Goal: Task Accomplishment & Management: Use online tool/utility

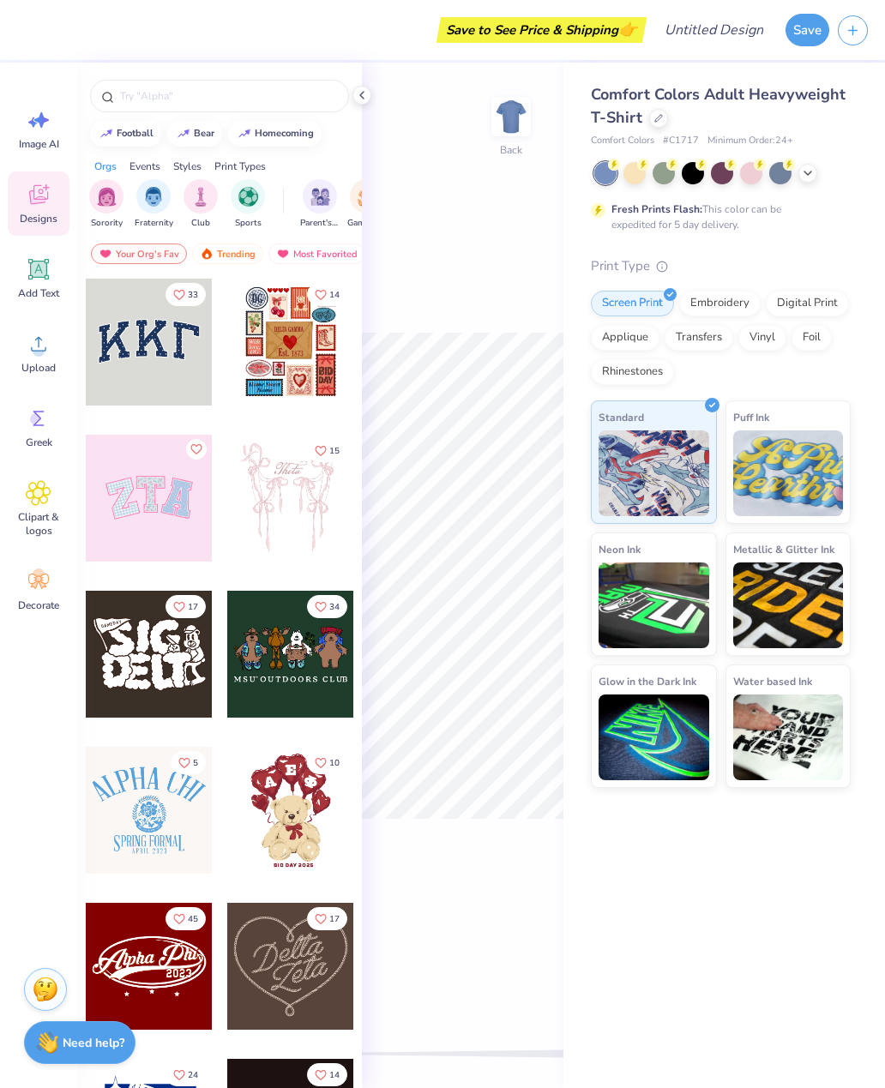
click at [232, 103] on input "text" at bounding box center [227, 95] width 219 height 17
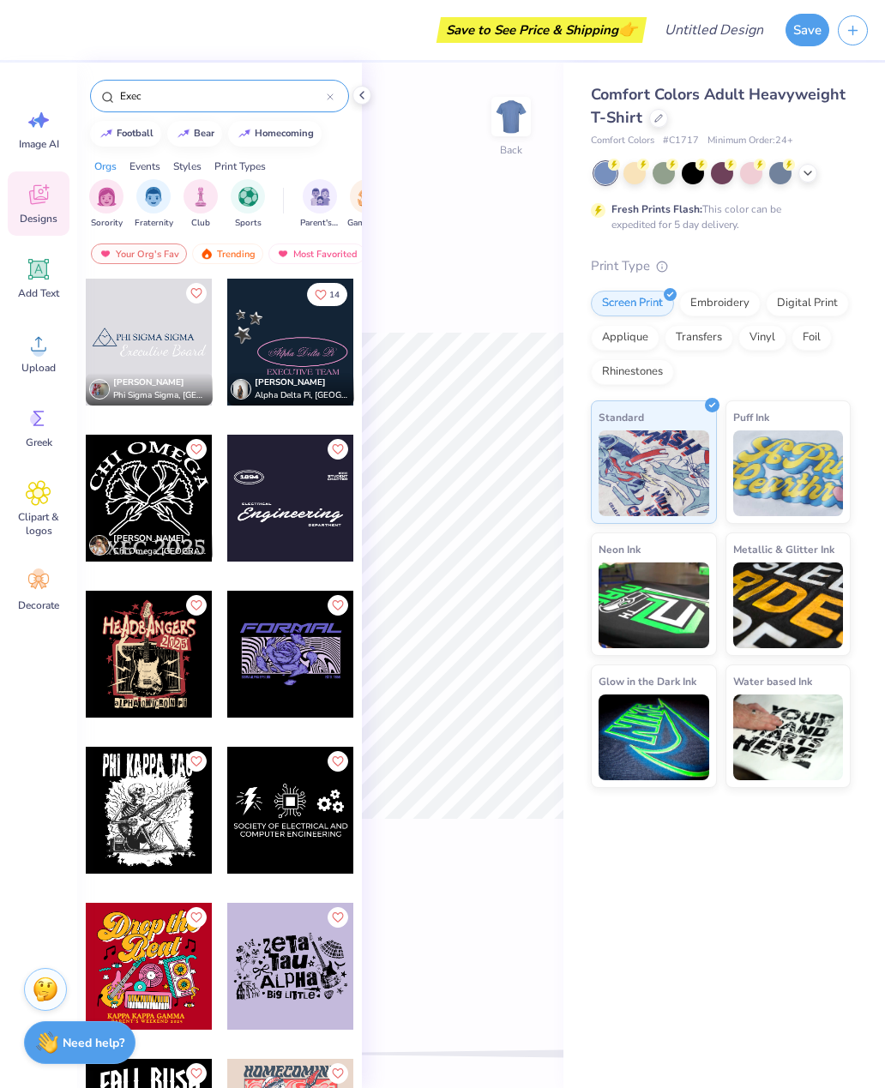
type input "Exec"
click at [111, 205] on img "filter for Sorority" at bounding box center [107, 197] width 20 height 20
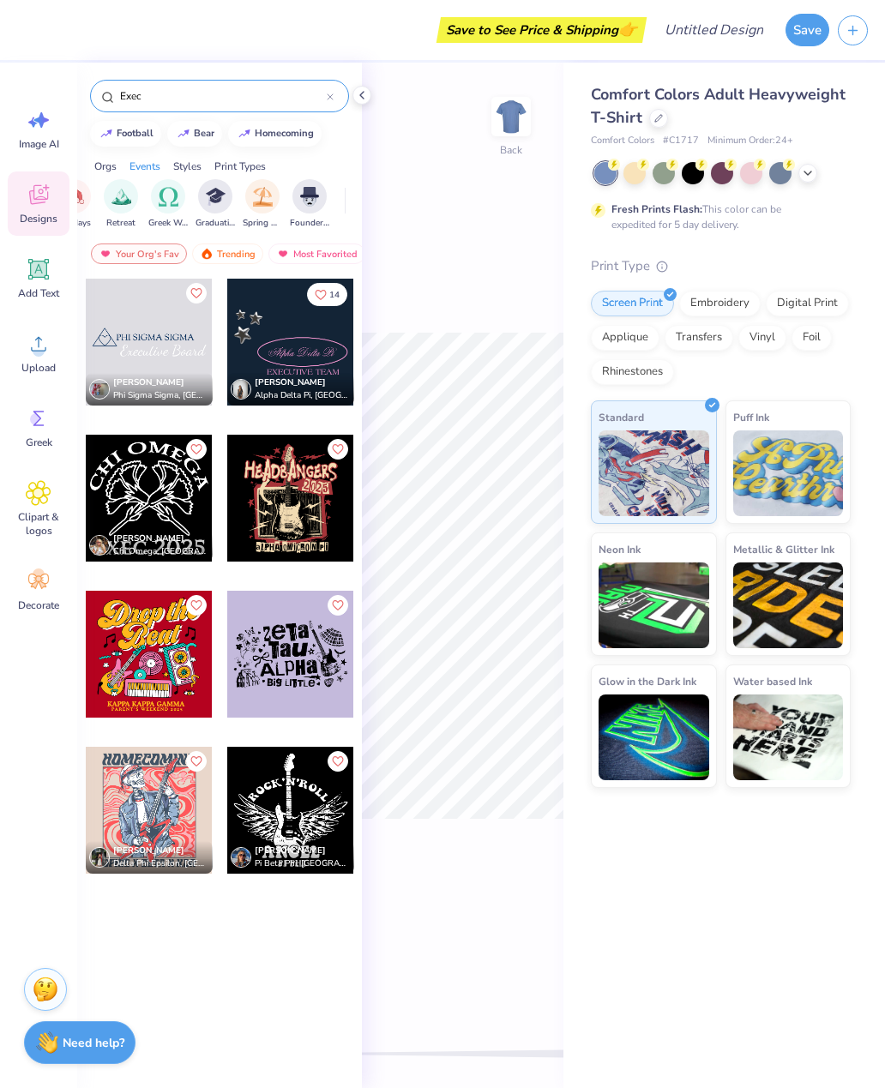
scroll to position [0, 624]
click at [116, 200] on img "filter for Retreat" at bounding box center [121, 197] width 20 height 20
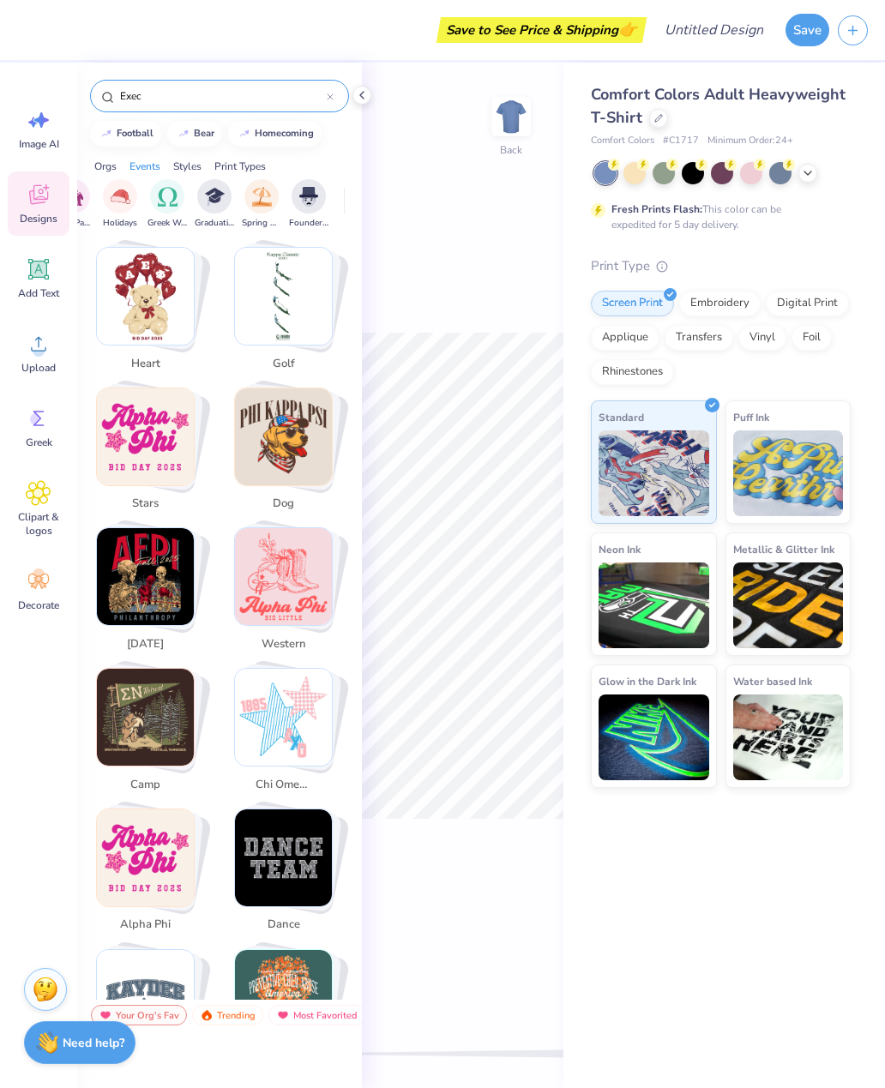
scroll to position [719, 0]
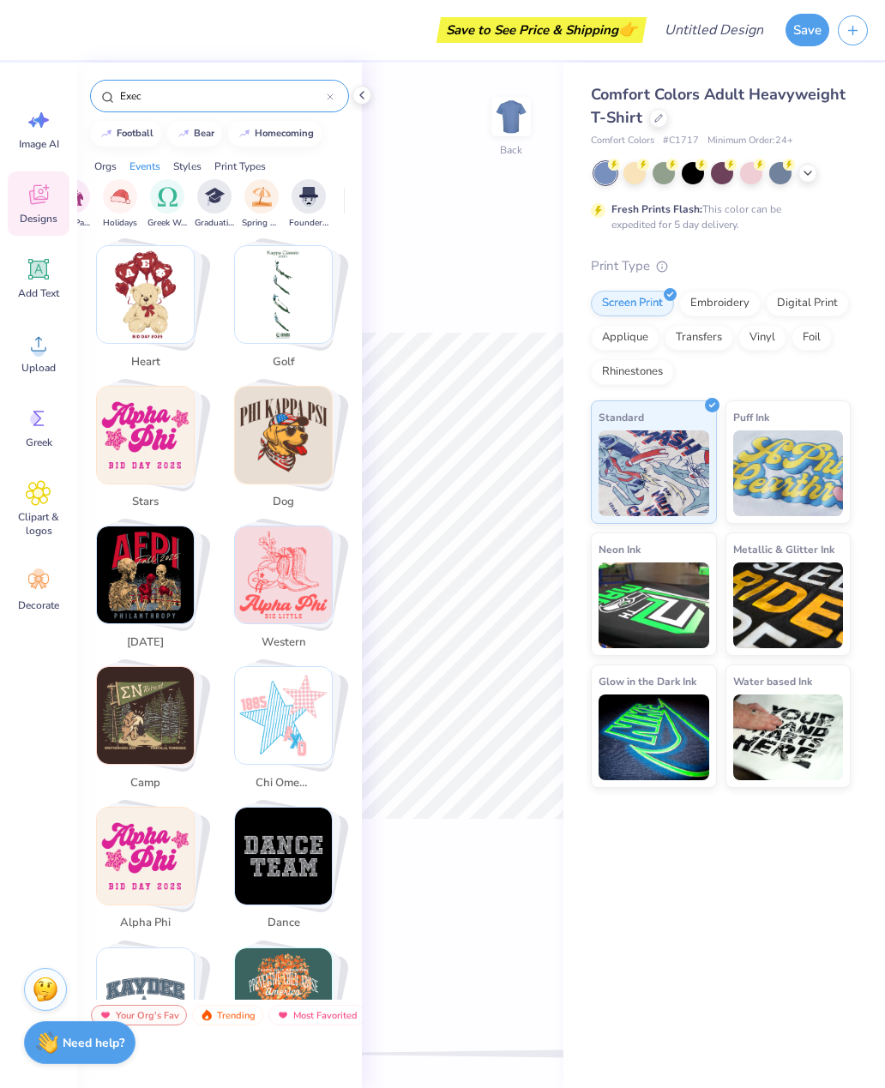
click at [45, 210] on div "Designs" at bounding box center [39, 203] width 62 height 64
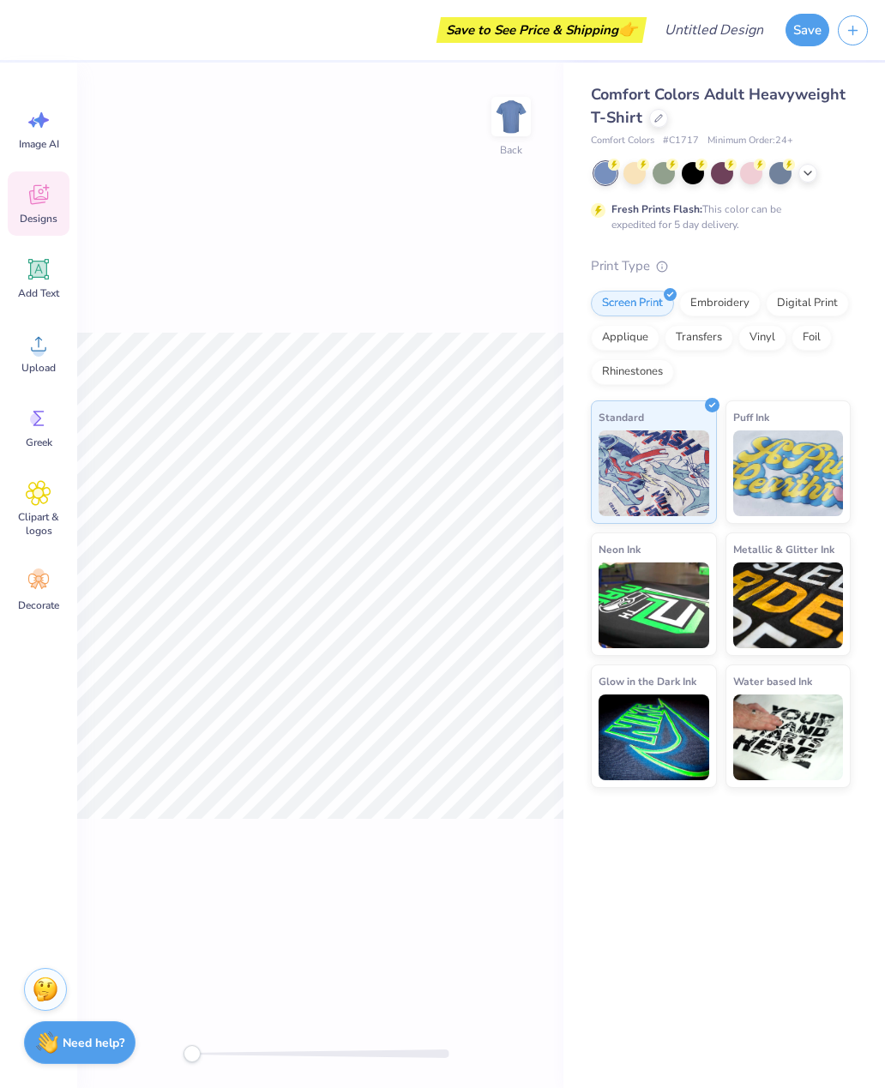
click at [51, 197] on div "Designs" at bounding box center [39, 203] width 62 height 64
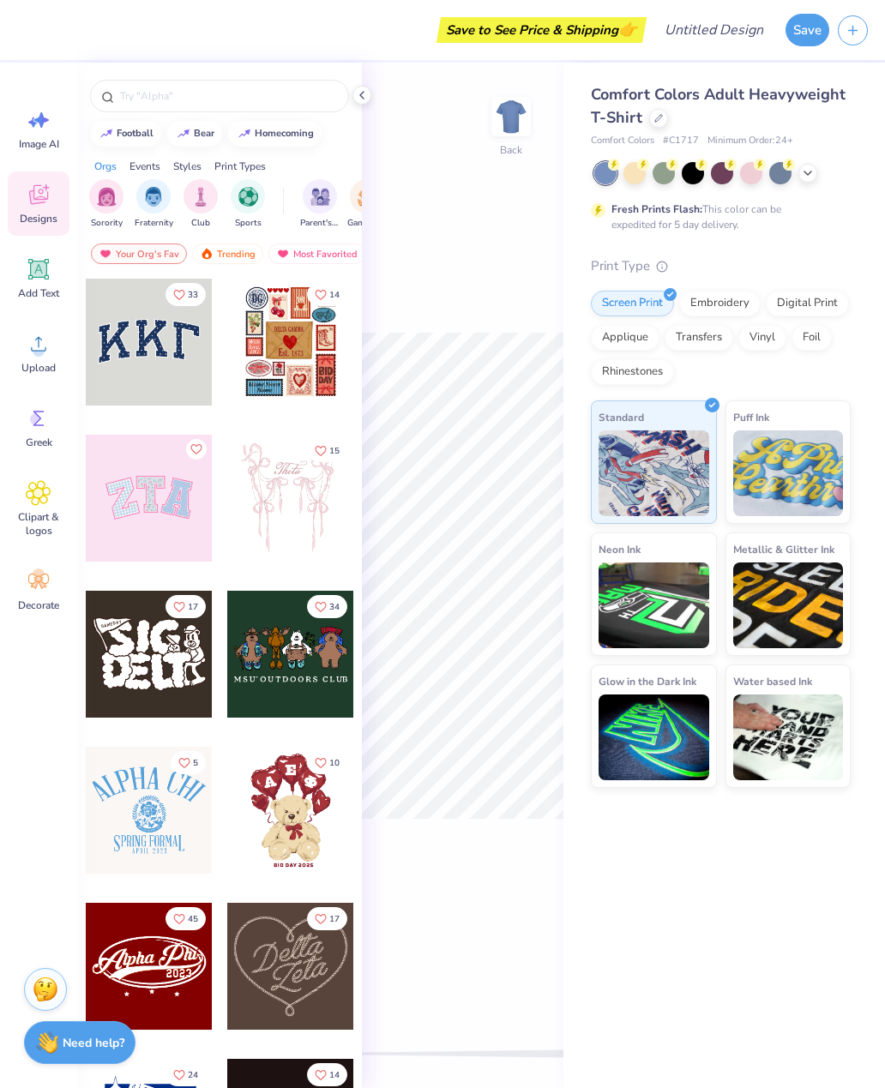
click at [104, 195] on img "filter for Sorority" at bounding box center [107, 197] width 20 height 20
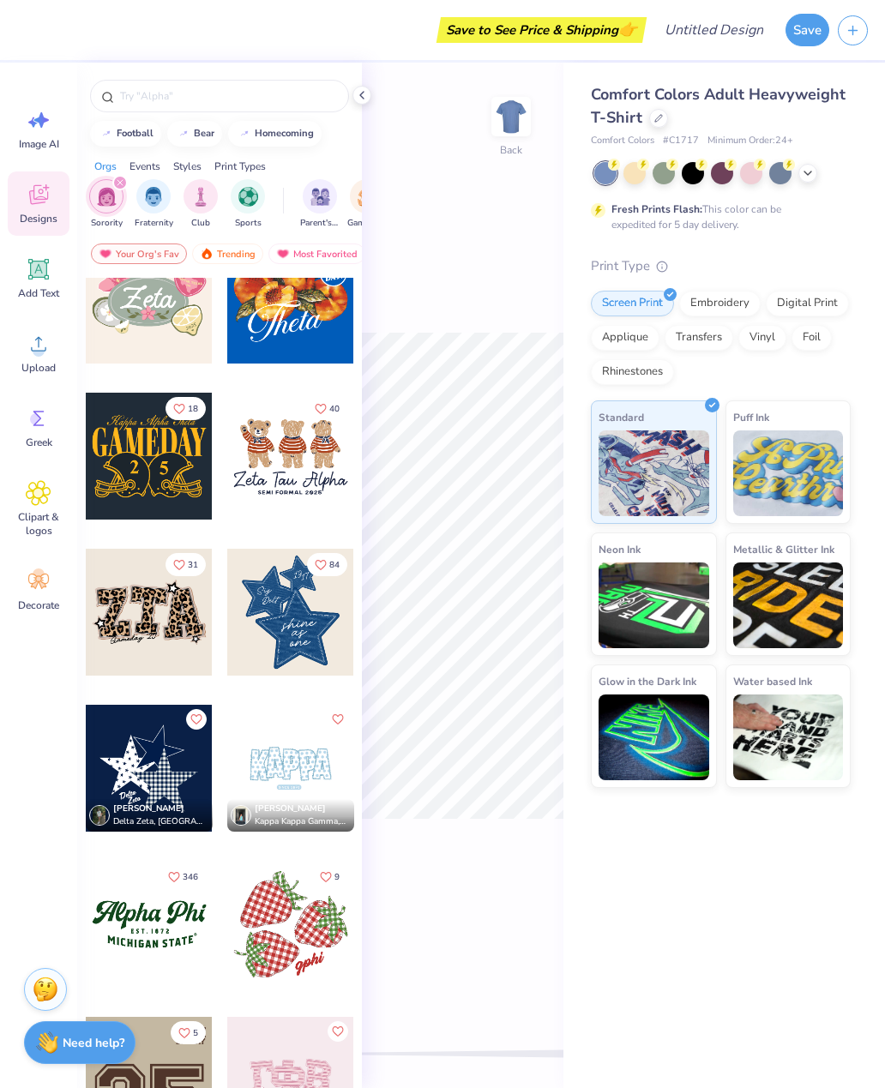
scroll to position [836, 0]
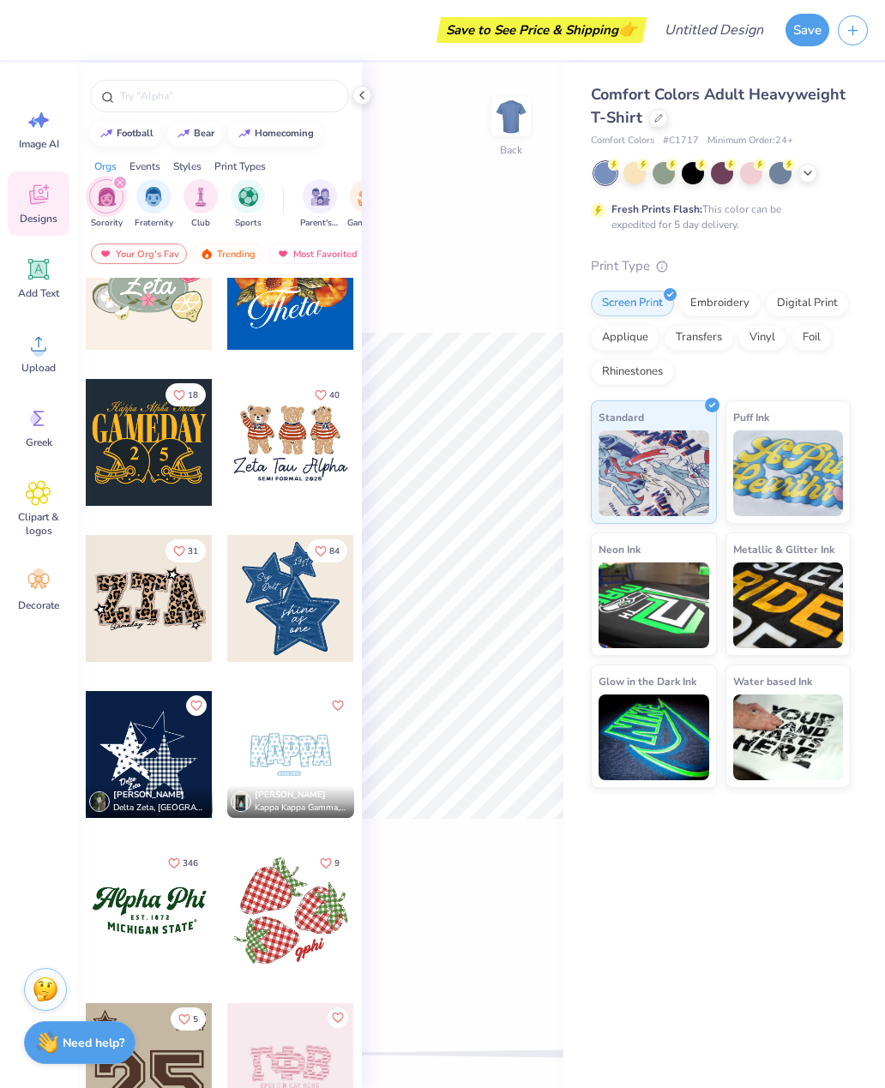
click at [165, 87] on input "text" at bounding box center [227, 95] width 219 height 17
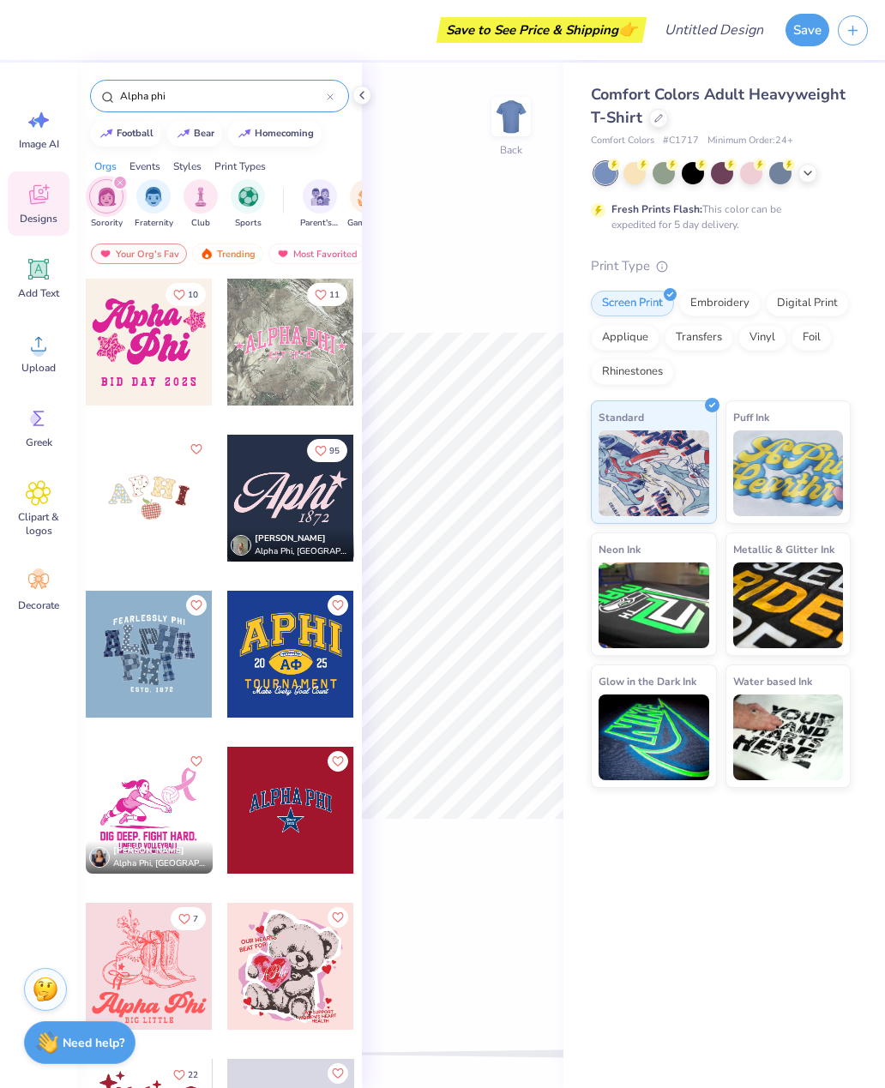
type input "Alpha phi"
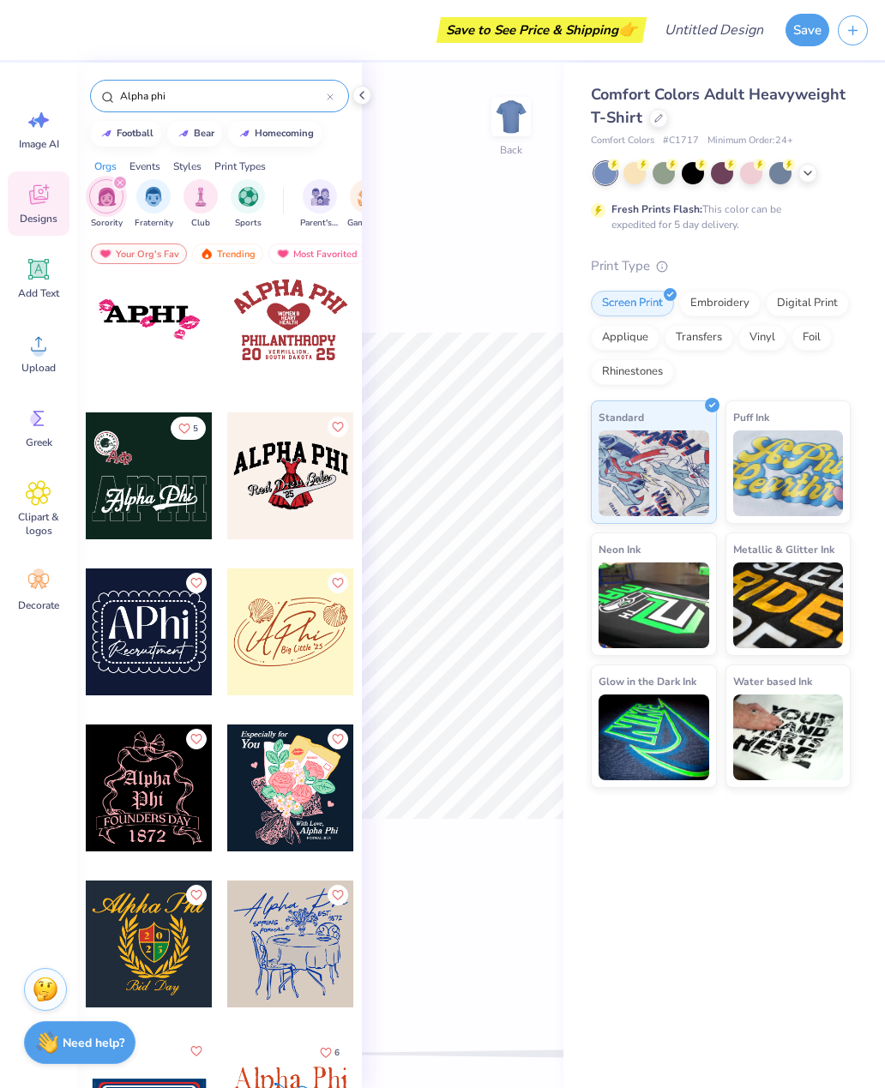
scroll to position [4559, 0]
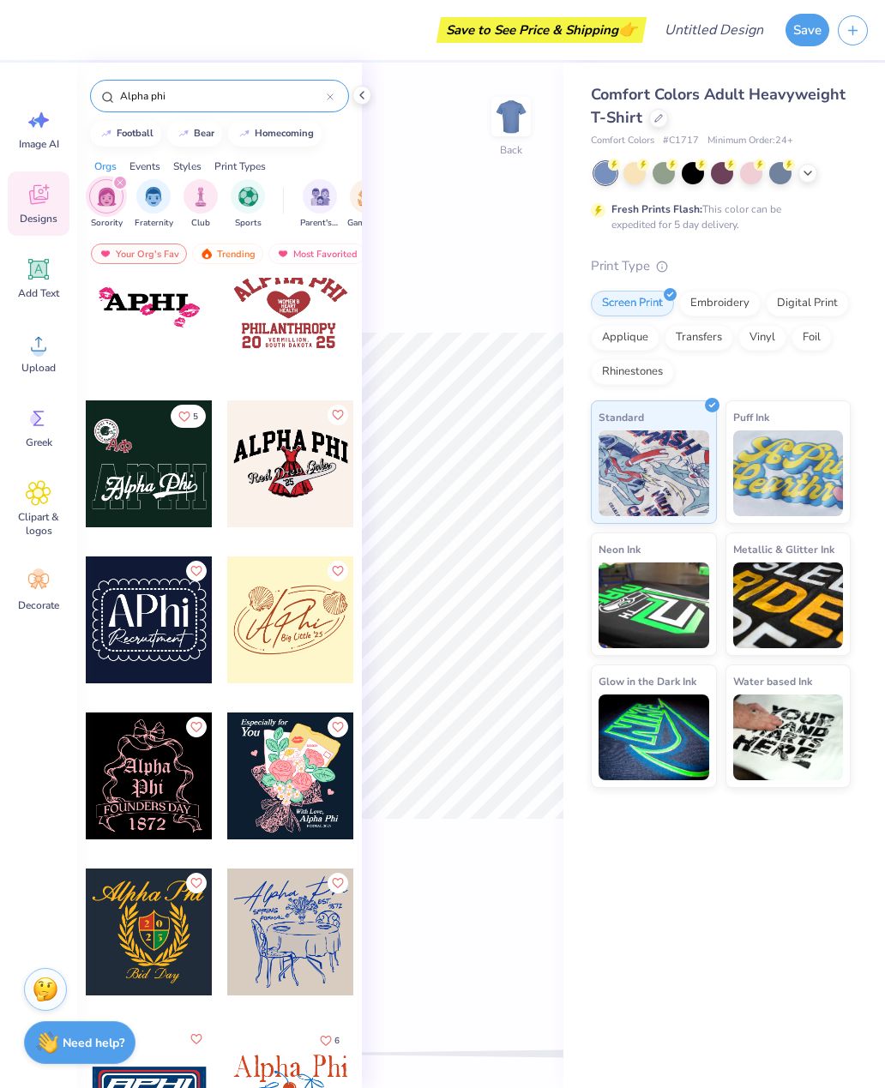
click at [143, 479] on div at bounding box center [149, 463] width 127 height 127
click at [562, 840] on div "Back W 11.16 11.16 " H 8.83 8.83 " Y 3.00 3.00 " Center Middle Top Bottom" at bounding box center [462, 575] width 201 height 1025
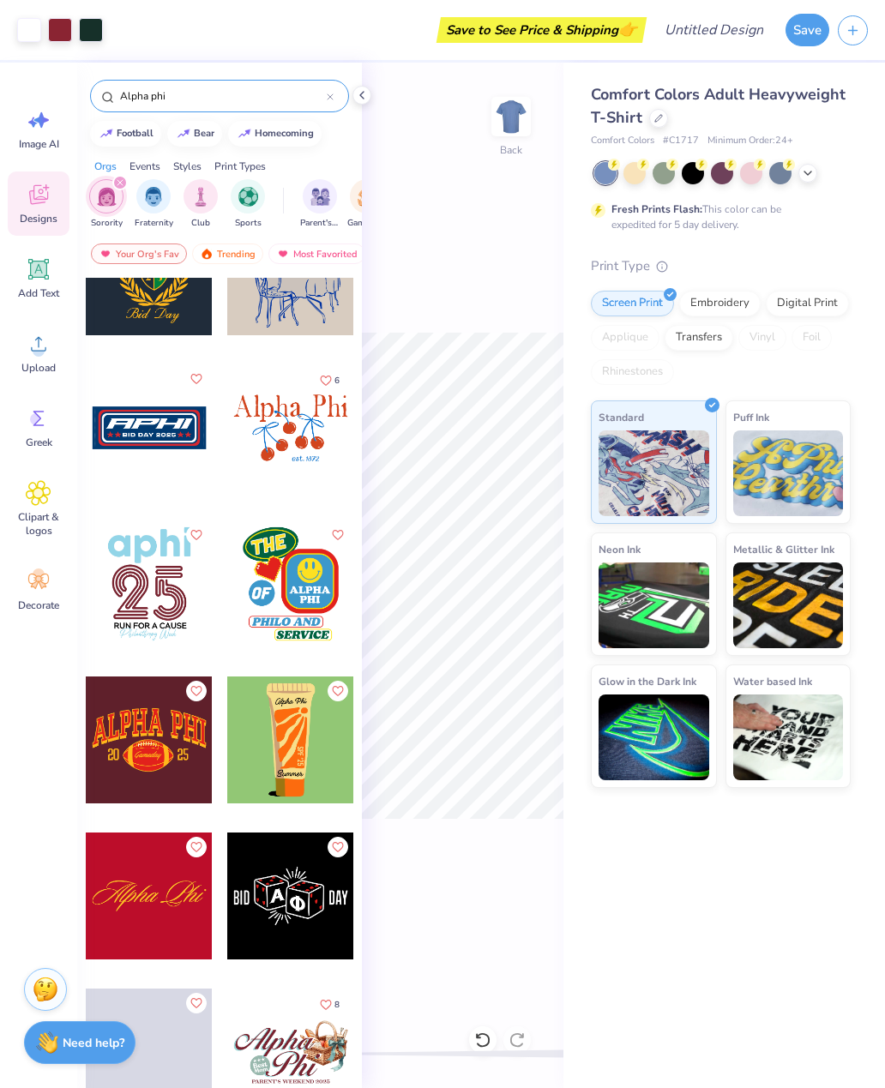
click at [705, 678] on div "Glow in the Dark Ink" at bounding box center [654, 725] width 126 height 123
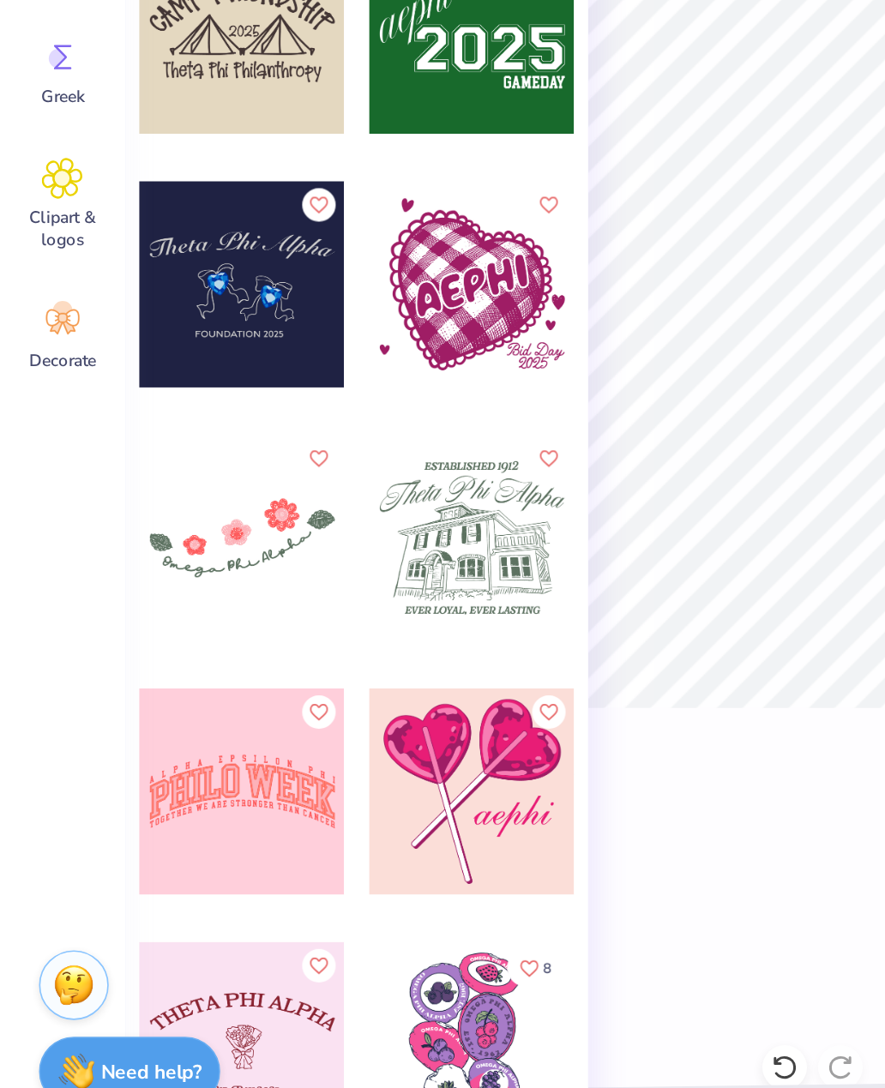
scroll to position [16058, 0]
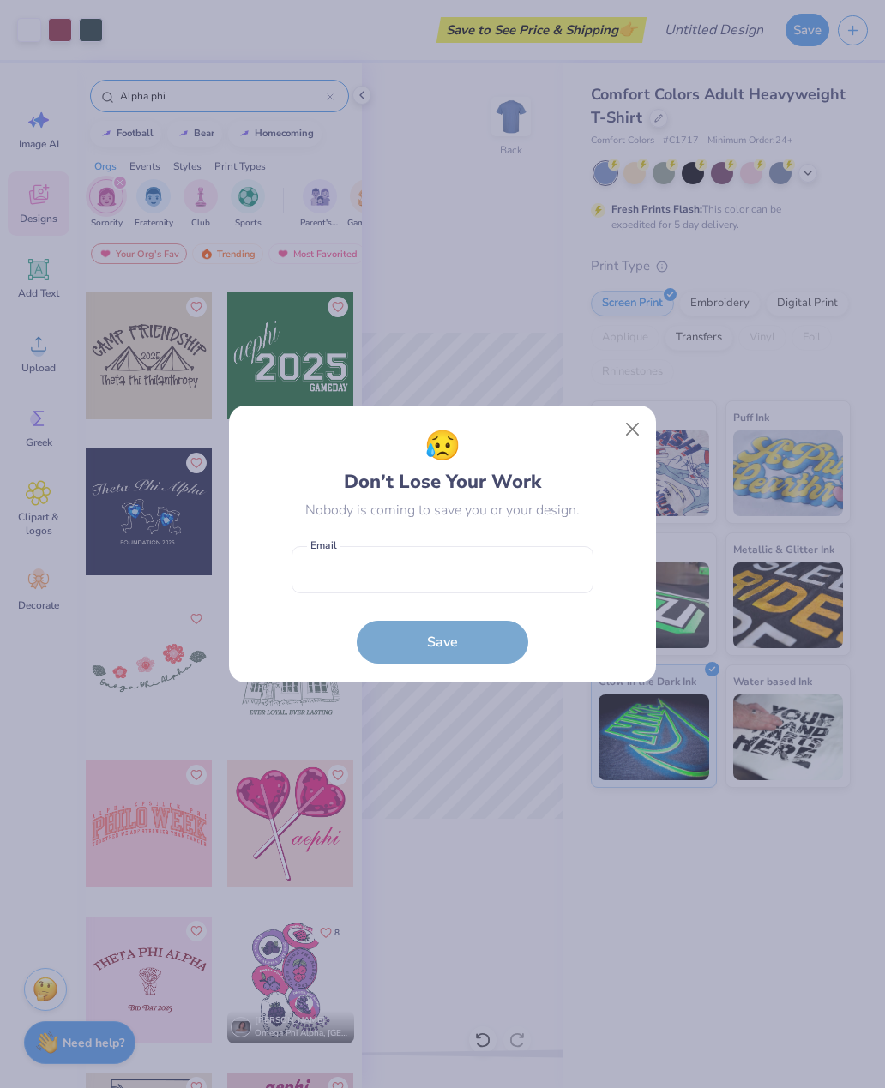
click at [619, 425] on button "Close" at bounding box center [632, 429] width 33 height 33
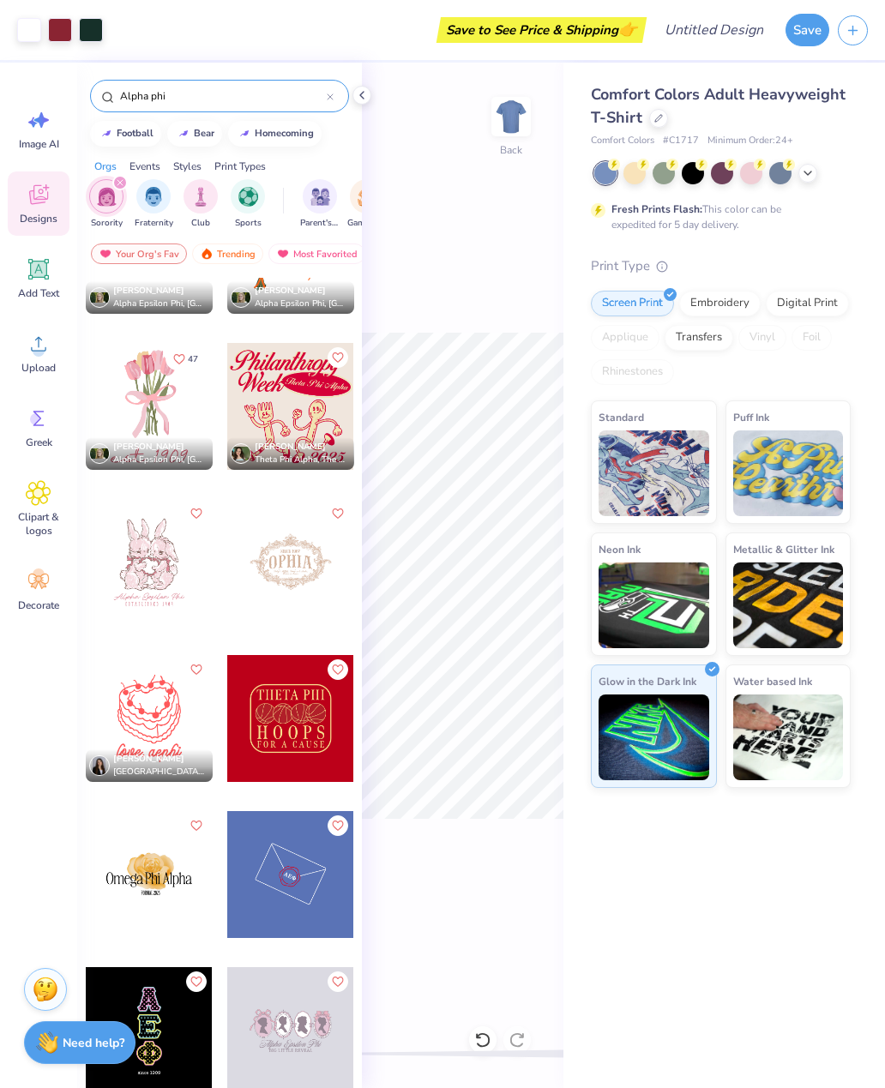
scroll to position [19102, 0]
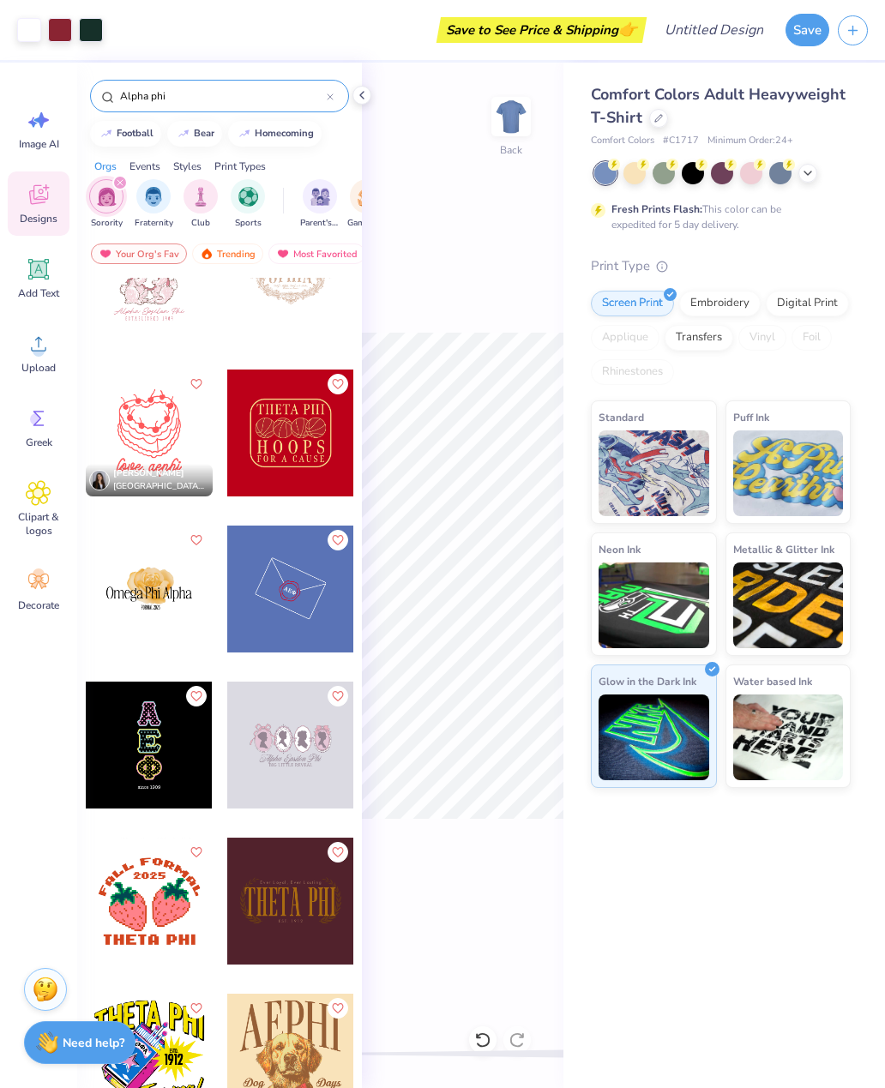
click at [326, 94] on input "Alpha phi" at bounding box center [222, 95] width 208 height 17
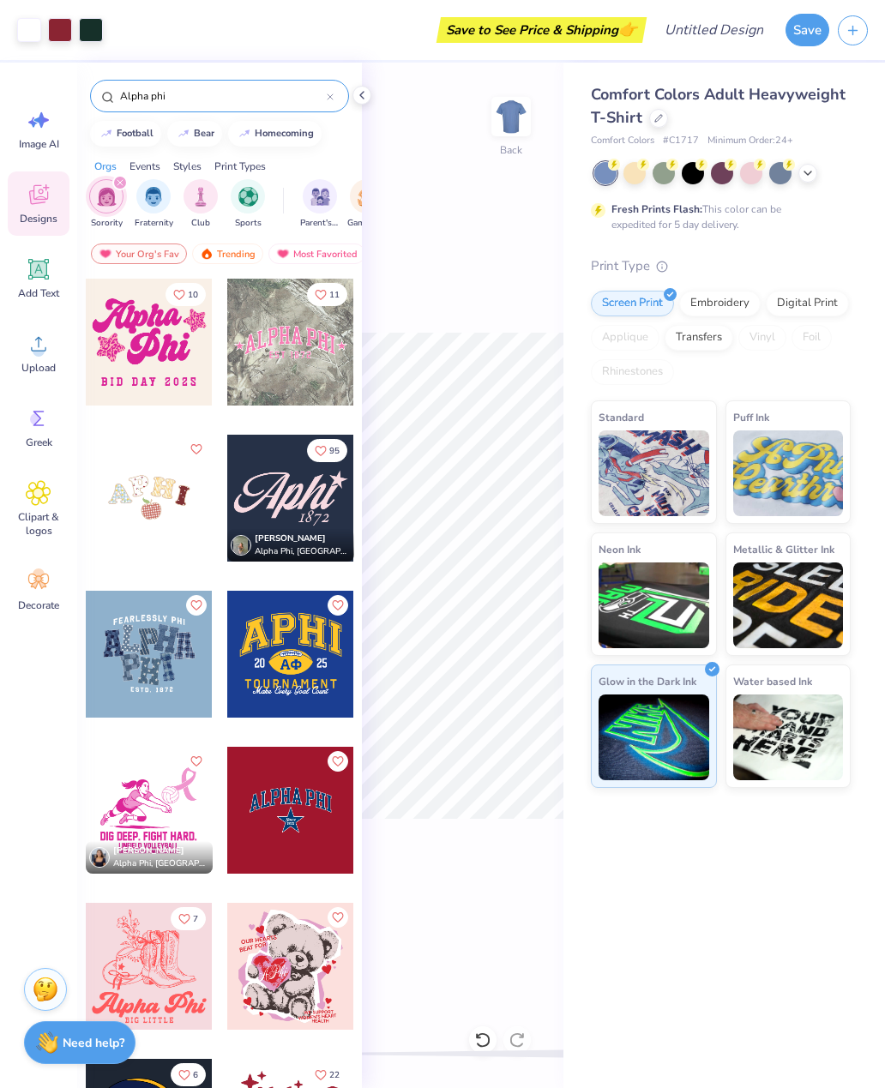
click at [327, 84] on div "Alpha phi" at bounding box center [219, 96] width 259 height 33
click at [324, 105] on input "Alpha phi" at bounding box center [222, 95] width 208 height 17
click at [325, 93] on input "Alpha phi" at bounding box center [222, 95] width 208 height 17
click at [325, 92] on input "Alpha phi" at bounding box center [222, 95] width 208 height 17
click at [332, 86] on div "Alpha phi" at bounding box center [219, 96] width 259 height 33
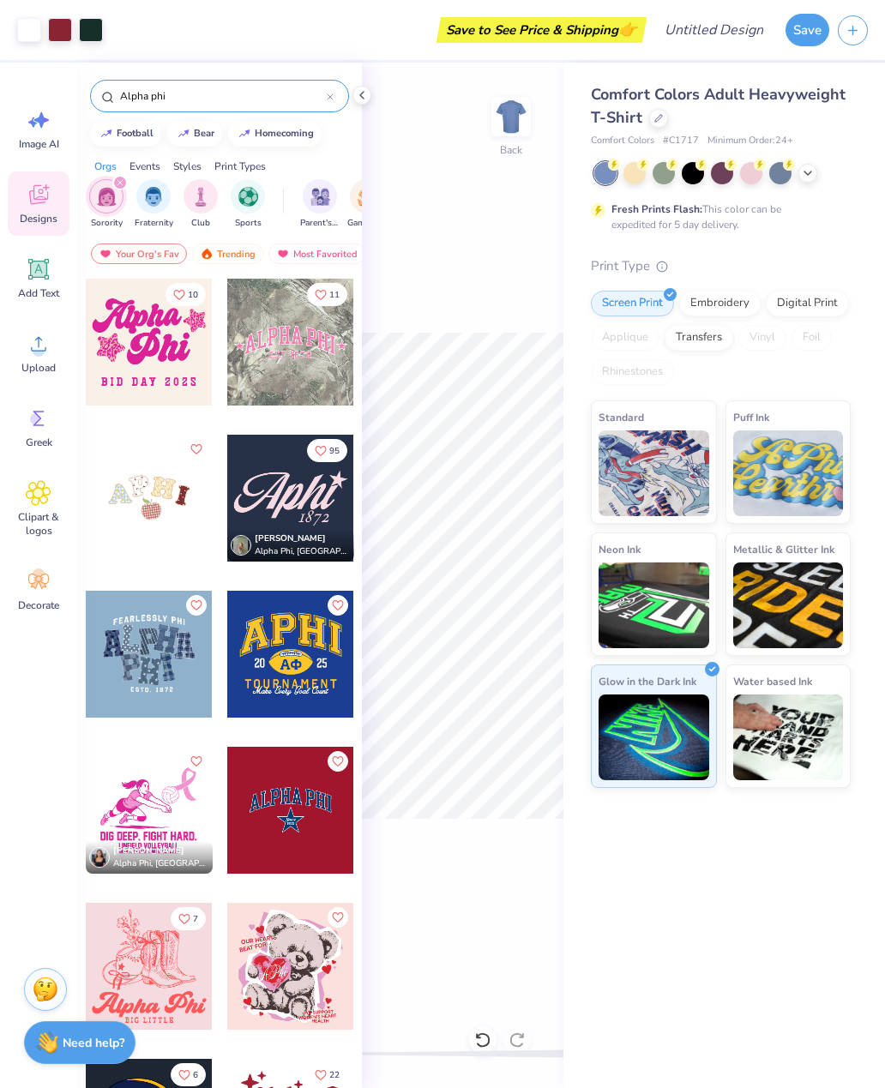
click at [332, 85] on div "Alpha phi" at bounding box center [219, 96] width 259 height 33
click at [328, 90] on div at bounding box center [330, 95] width 7 height 15
click at [325, 92] on input "text" at bounding box center [227, 95] width 219 height 17
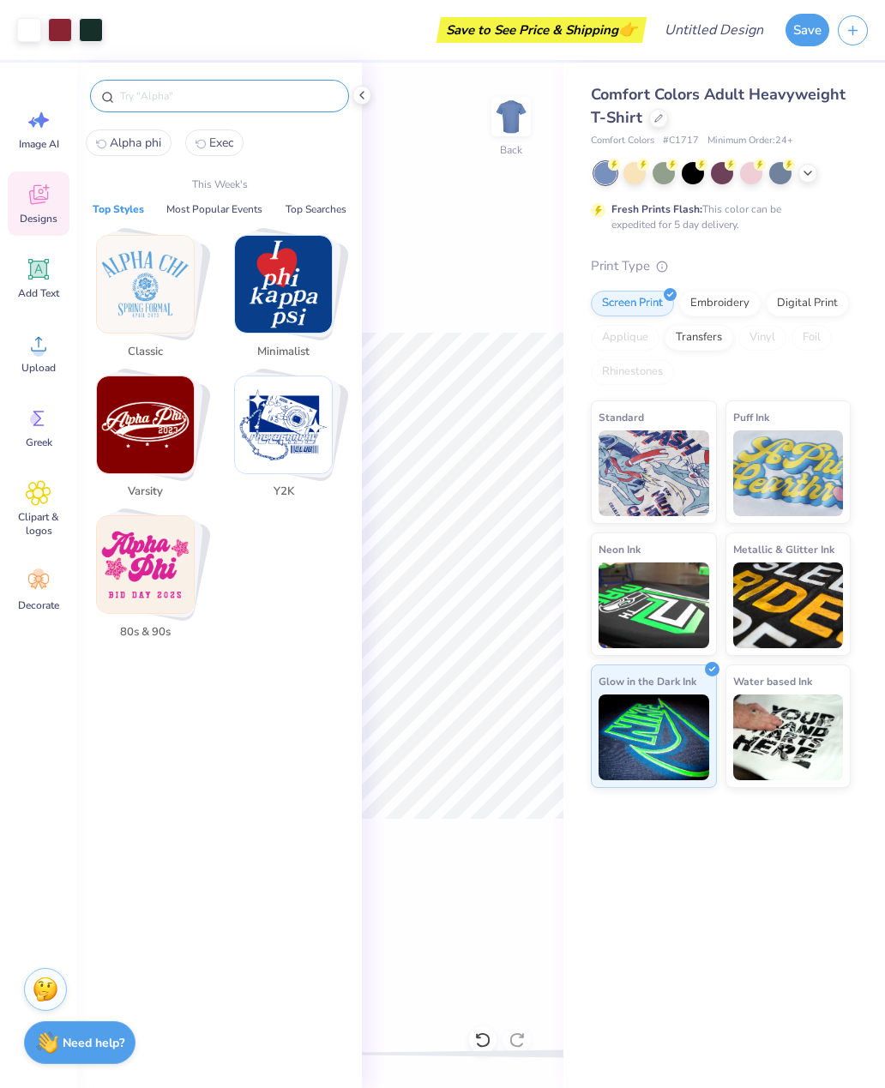
click at [129, 218] on button "Top Styles" at bounding box center [118, 209] width 62 height 17
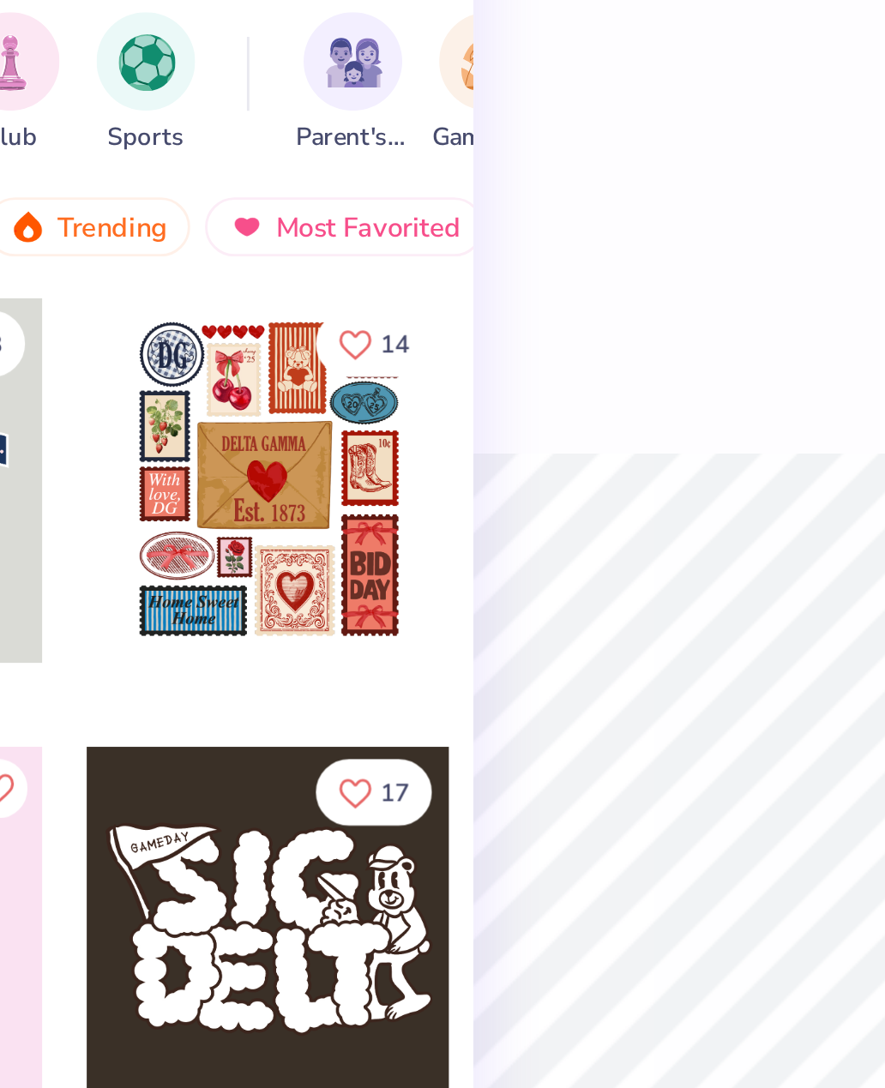
click at [227, 279] on div at bounding box center [290, 342] width 127 height 127
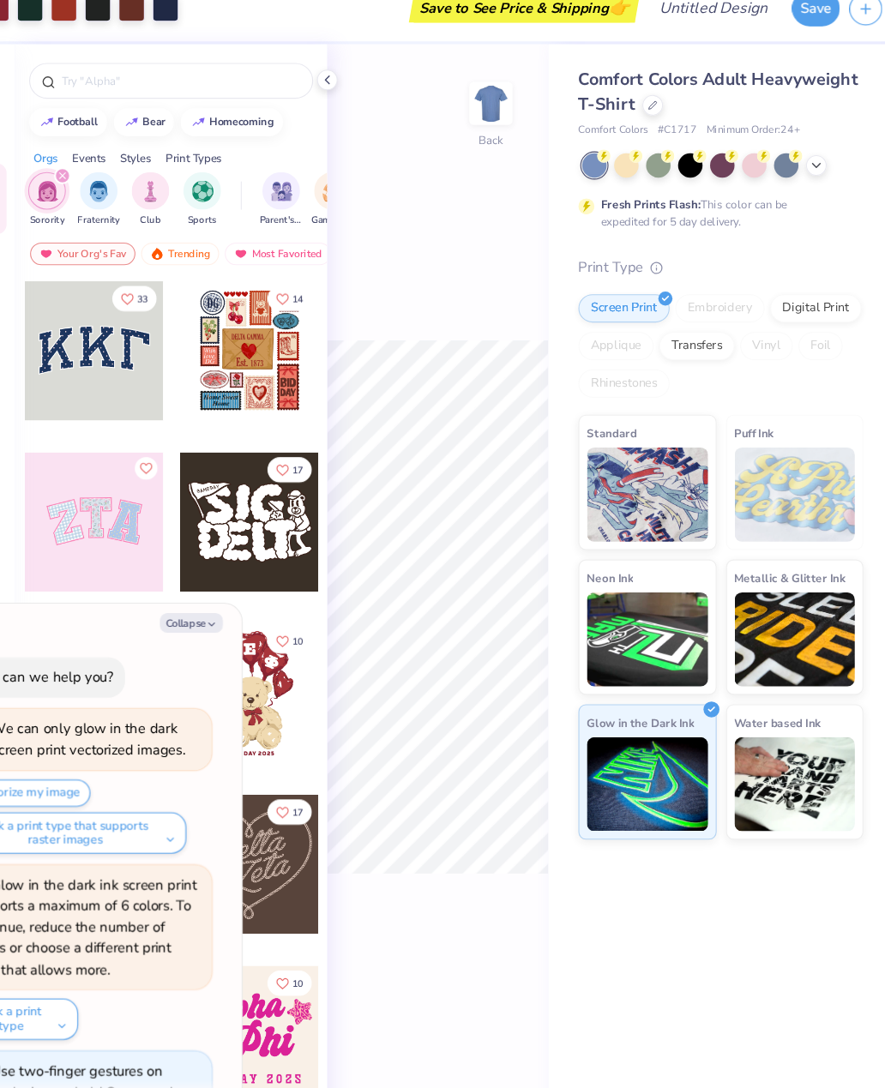
scroll to position [60, 0]
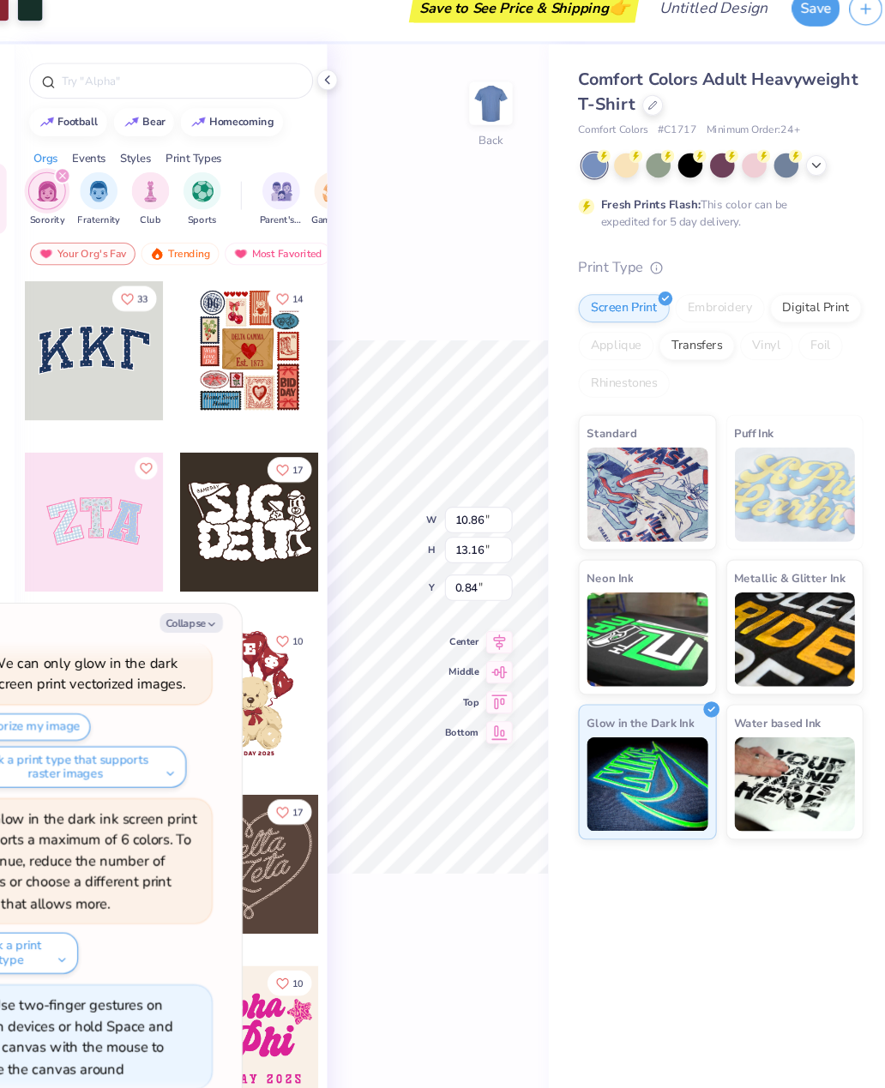
type textarea "x"
type input "11.16"
type input "8.83"
type input "3.00"
click at [209, 581] on button "Collapse" at bounding box center [237, 590] width 57 height 18
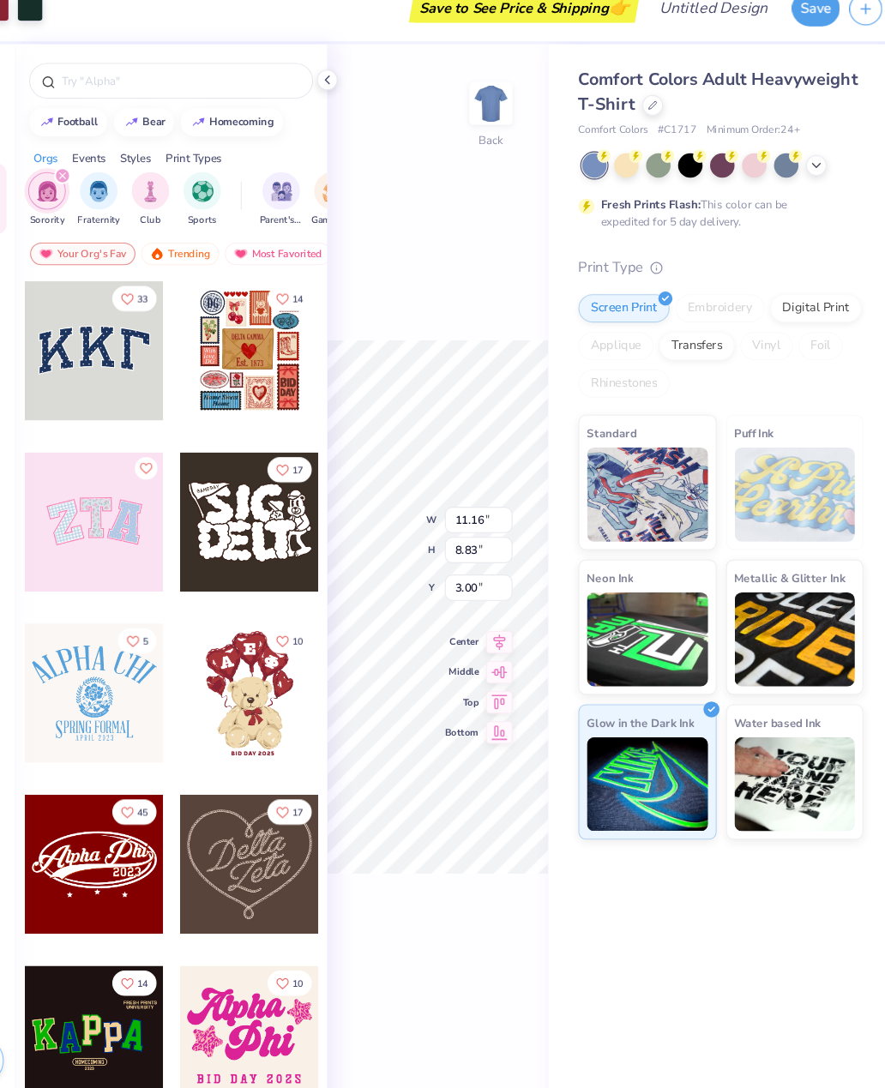
type textarea "x"
click at [408, 262] on div "Back W 11.16 11.16 " H 8.83 8.83 " Y 3.00 3.00 " Center Middle Top Bottom" at bounding box center [462, 575] width 201 height 1025
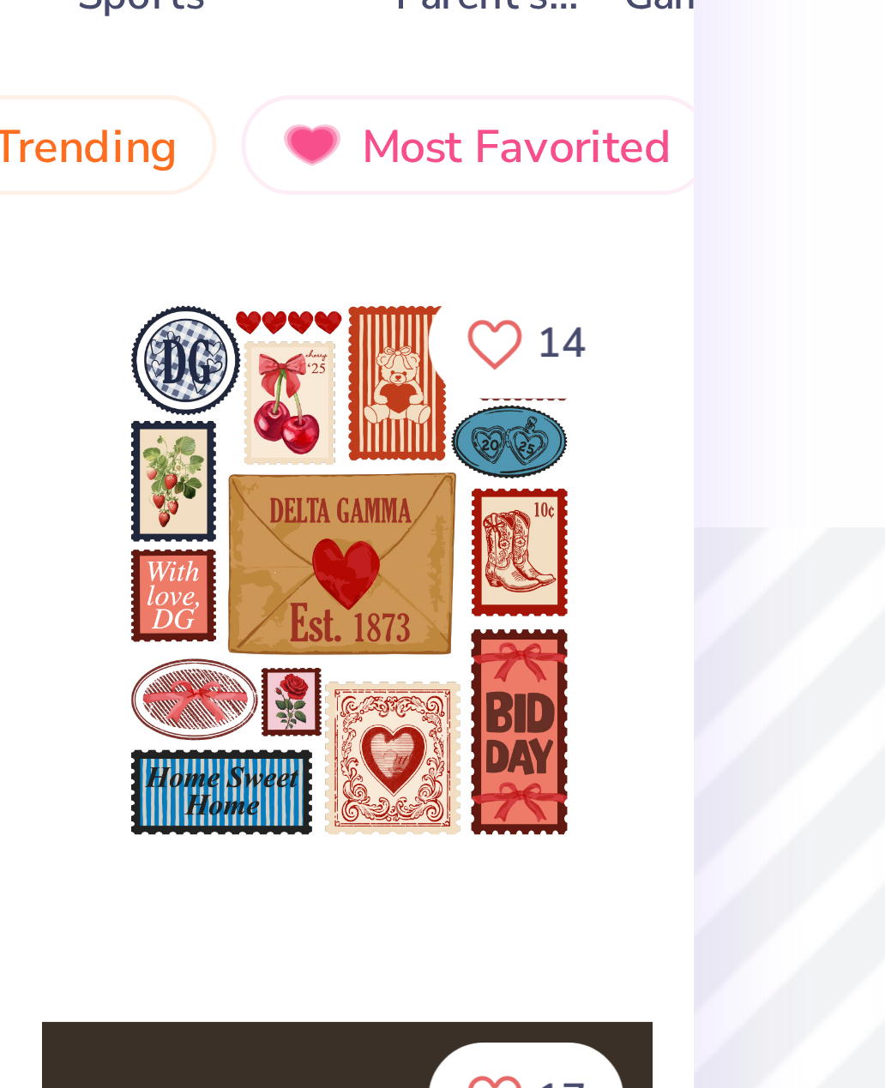
click at [315, 289] on icon "Like" at bounding box center [321, 295] width 12 height 12
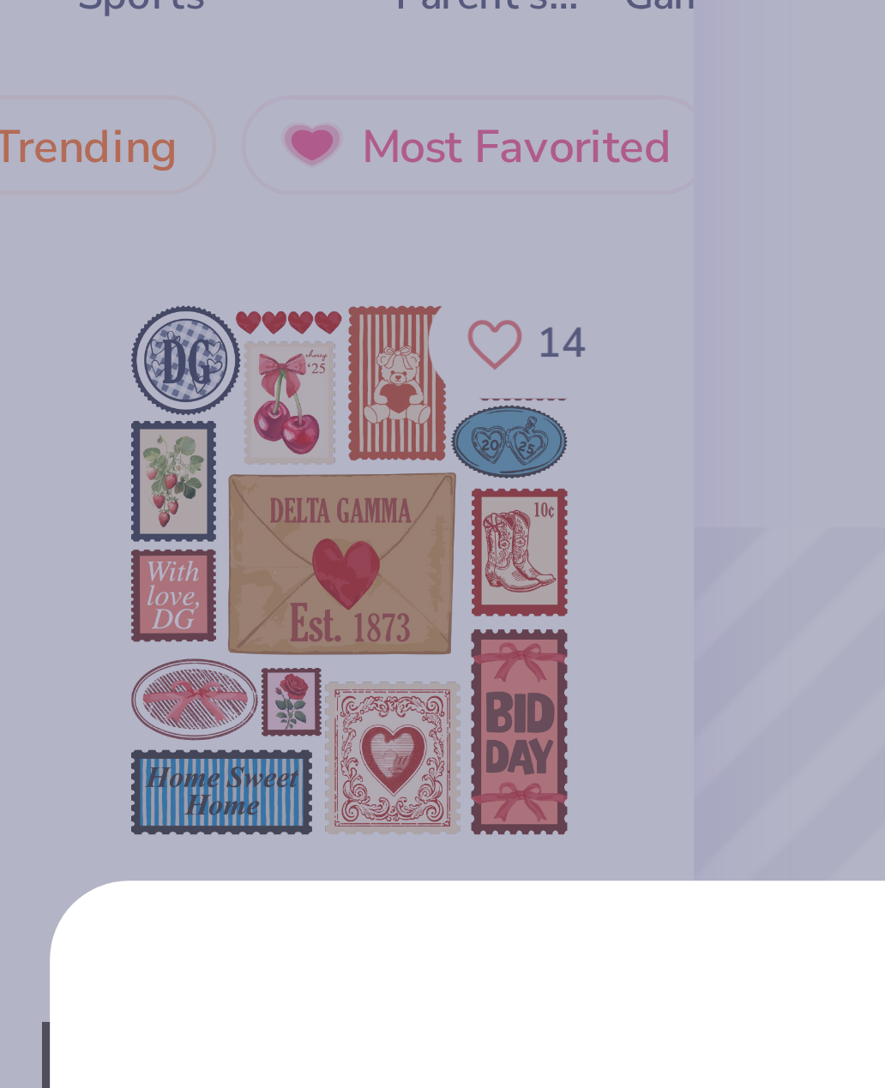
click at [173, 114] on div "😍 Save Your Fav Design Favorite once, reuse forever. Email is a required field …" at bounding box center [442, 544] width 885 height 1088
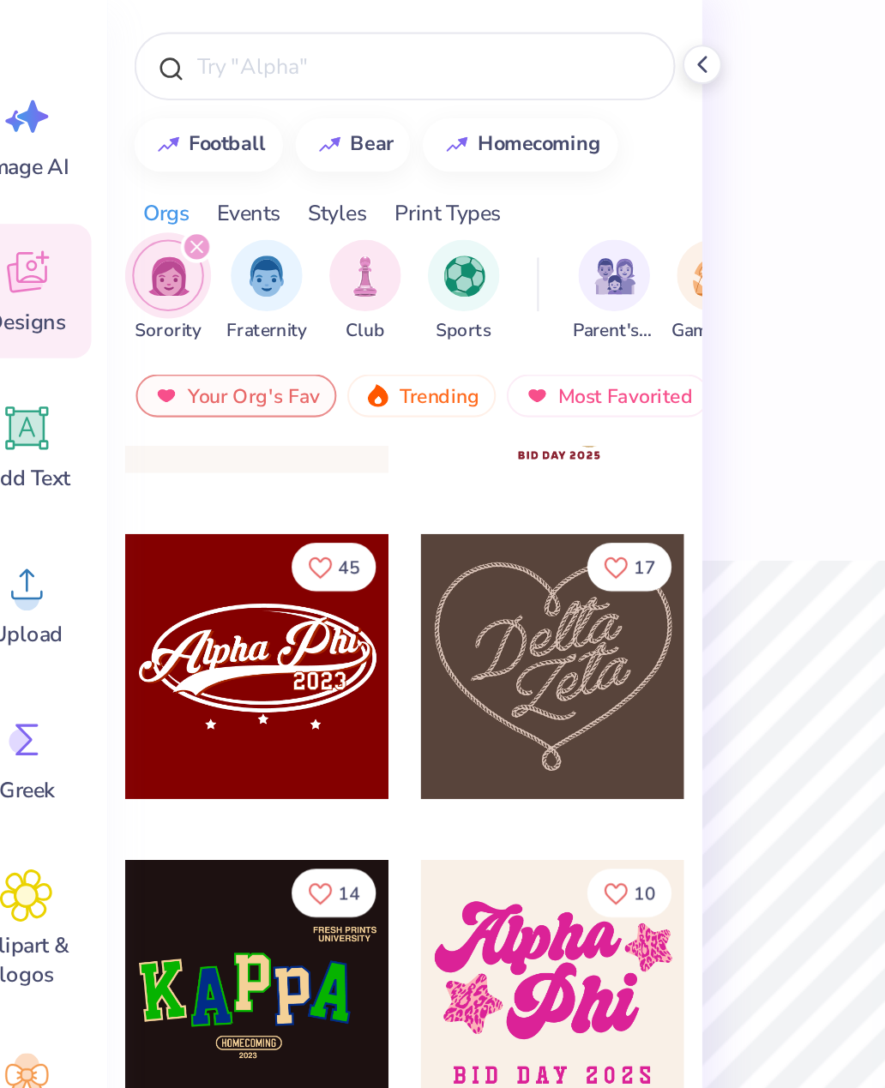
scroll to position [452, 0]
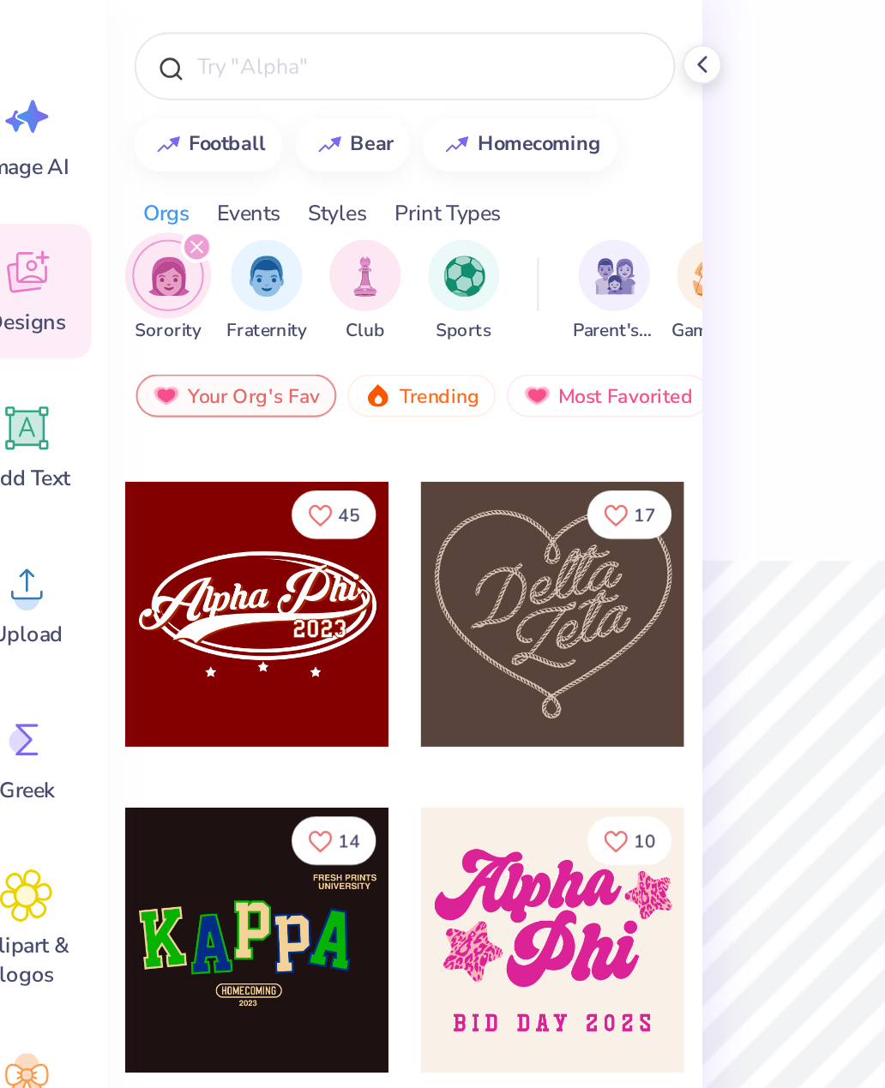
click at [365, 213] on div "Back" at bounding box center [462, 575] width 201 height 1025
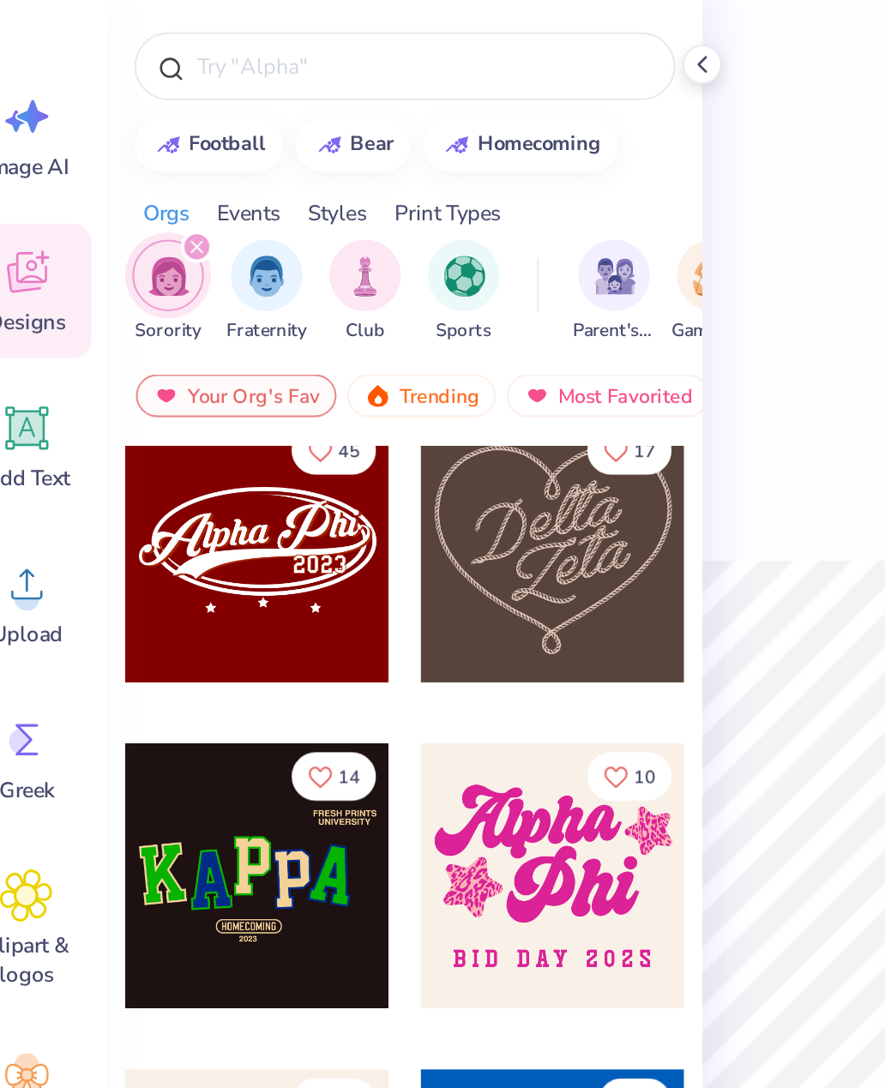
scroll to position [490, 0]
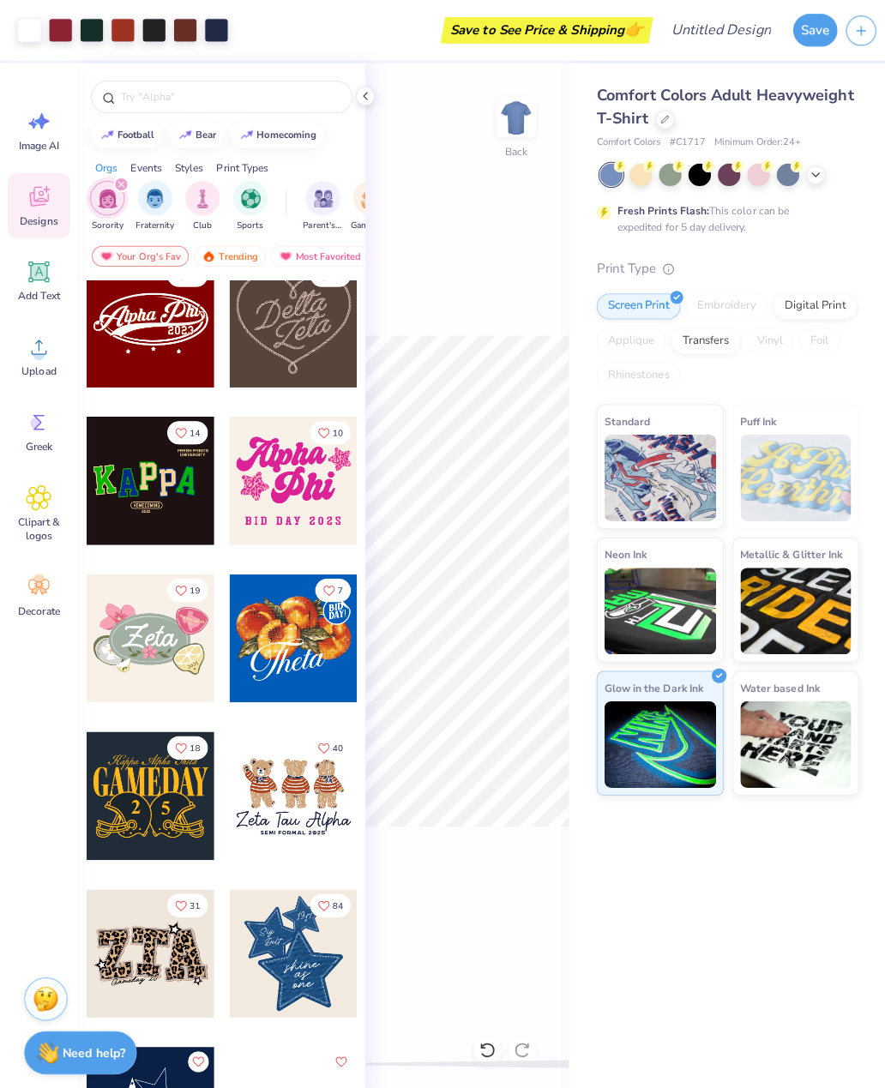
click at [807, 181] on div at bounding box center [722, 173] width 256 height 22
click at [812, 180] on div at bounding box center [722, 173] width 256 height 22
click at [803, 184] on div "Fresh Prints Flash: This color can be expedited for 5 day delivery." at bounding box center [721, 197] width 260 height 70
click at [791, 172] on div at bounding box center [780, 173] width 22 height 22
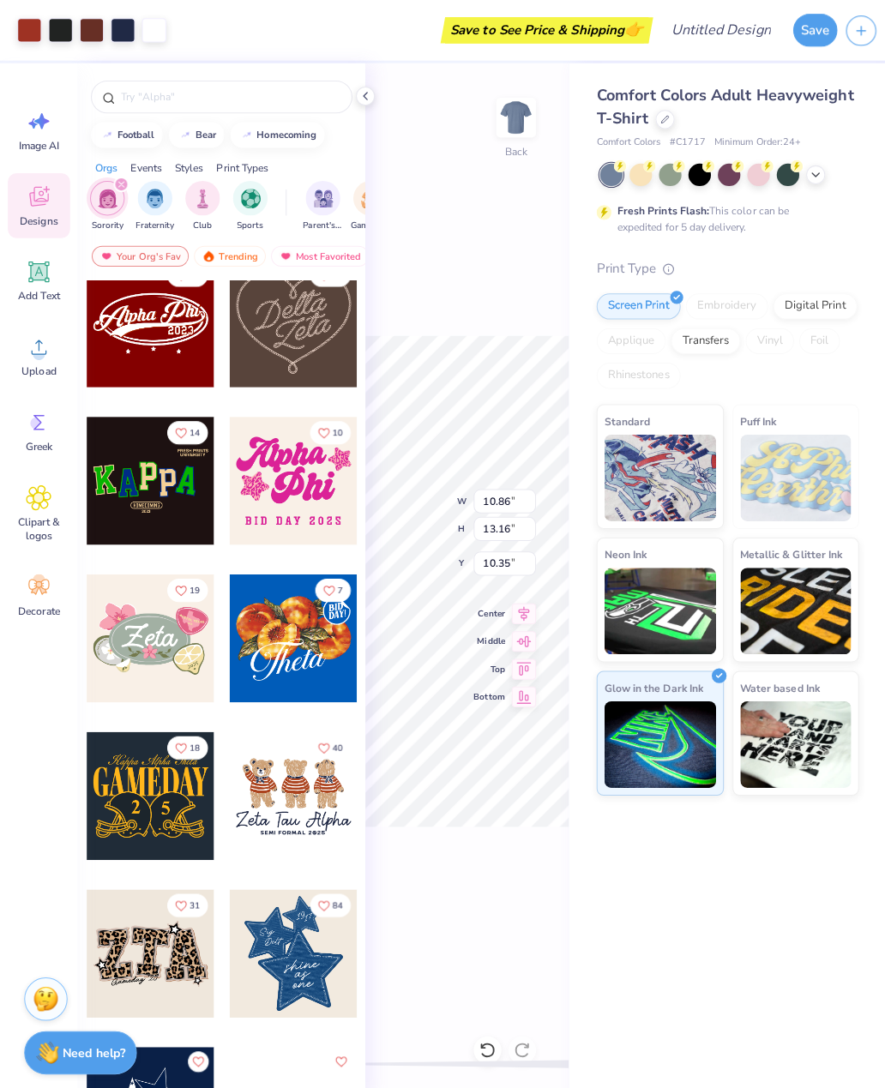
type input "11.16"
type input "8.83"
type input "2.01"
click at [23, 76] on div "Image AI Designs Add Text Upload Greek Clipart & logos Decorate" at bounding box center [38, 575] width 77 height 1025
click at [373, 104] on div "Back" at bounding box center [462, 575] width 201 height 1025
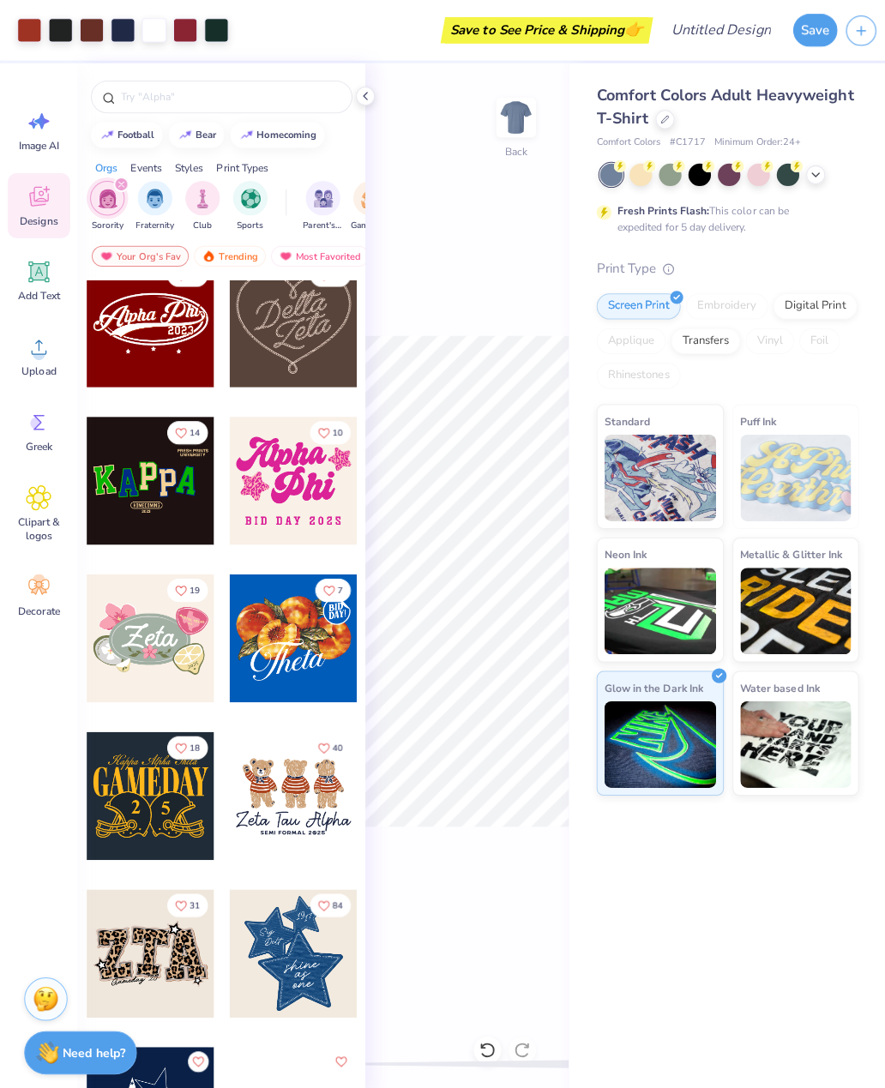
click at [352, 92] on div at bounding box center [361, 95] width 19 height 19
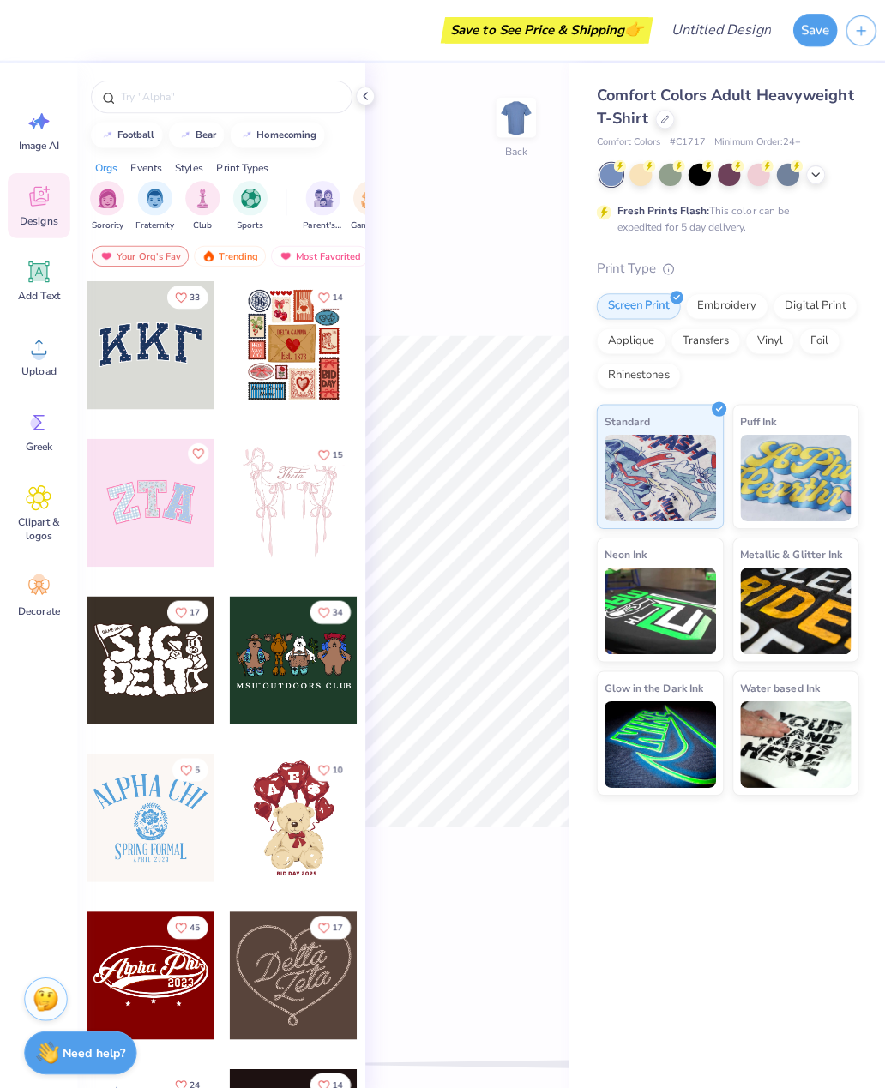
click at [261, 348] on div at bounding box center [290, 342] width 127 height 127
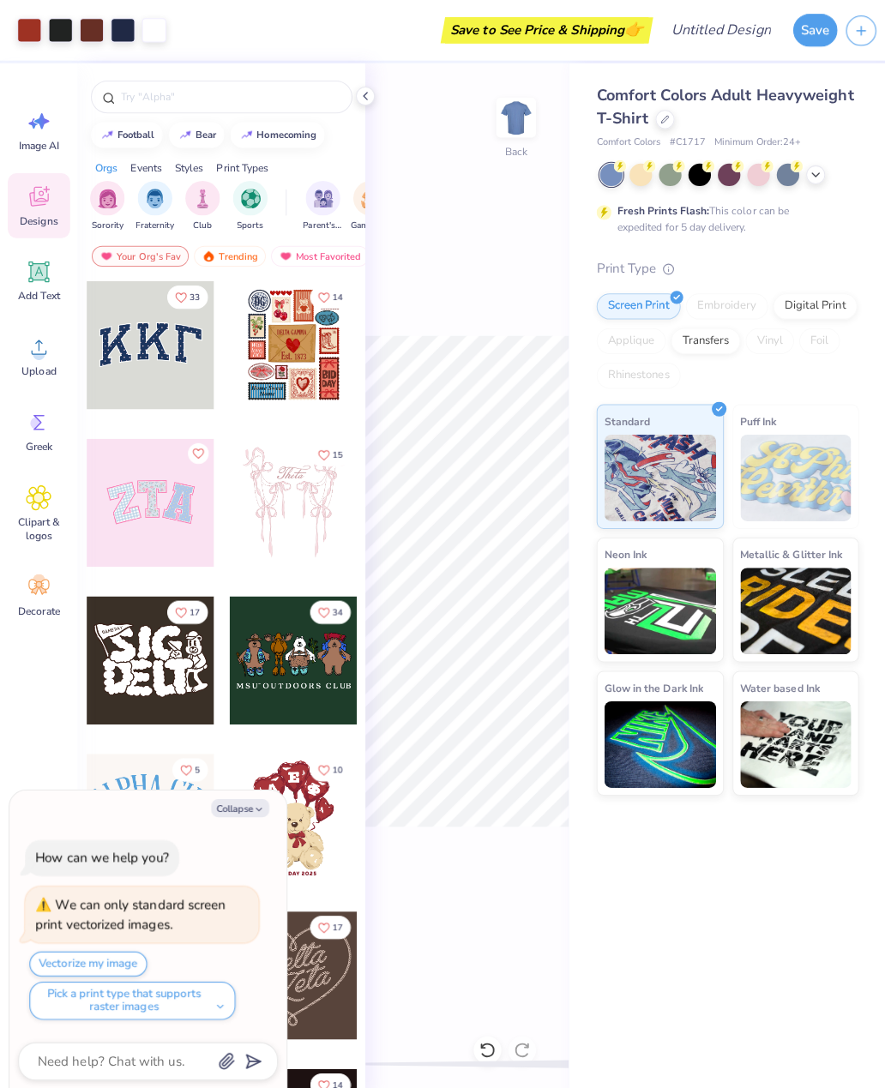
click at [354, 98] on div at bounding box center [361, 95] width 19 height 19
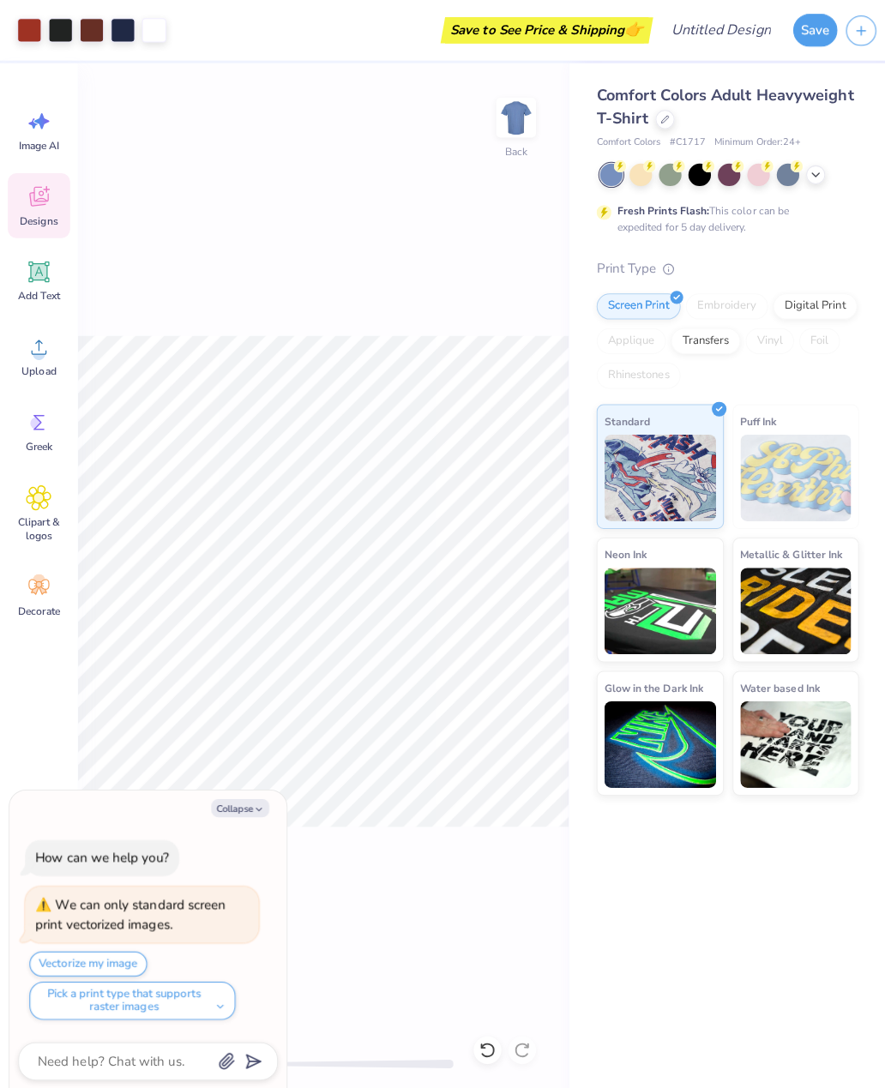
click at [358, 87] on div "Back" at bounding box center [320, 575] width 486 height 1025
click at [443, 232] on div "Back W 10.86 10.86 " H 13.16 13.16 " Y 3.00 3.00 " Center Middle Top Bottom" at bounding box center [320, 575] width 486 height 1025
click at [29, 204] on icon at bounding box center [39, 195] width 26 height 26
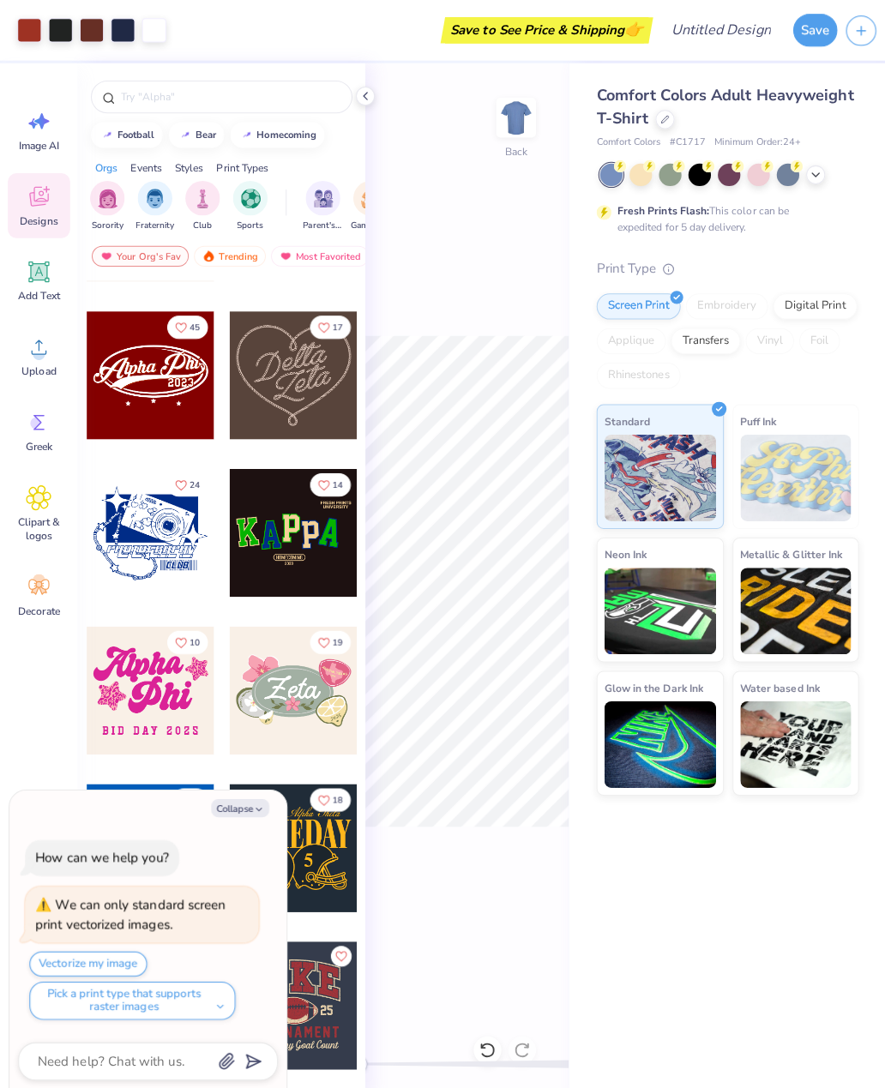
scroll to position [639, 0]
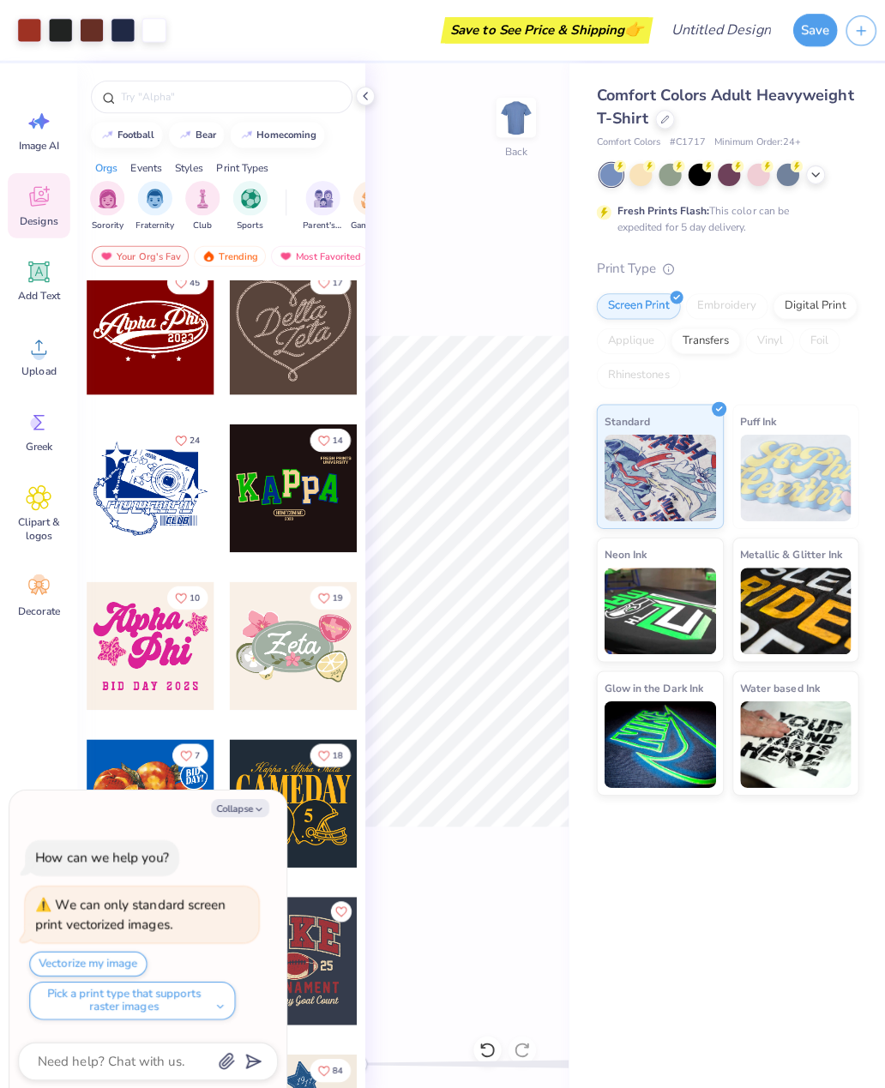
click at [242, 808] on button "Collapse" at bounding box center [237, 800] width 57 height 18
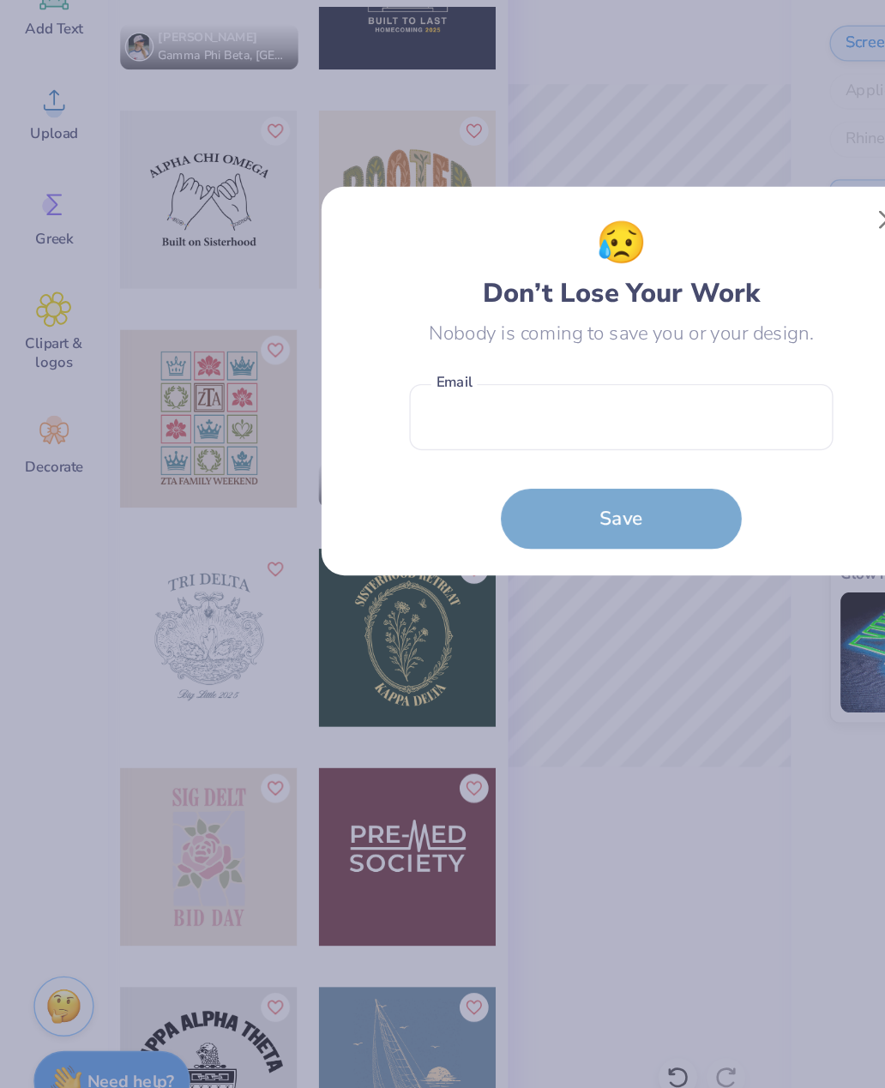
scroll to position [25674, 0]
click at [627, 413] on button "Close" at bounding box center [632, 429] width 33 height 33
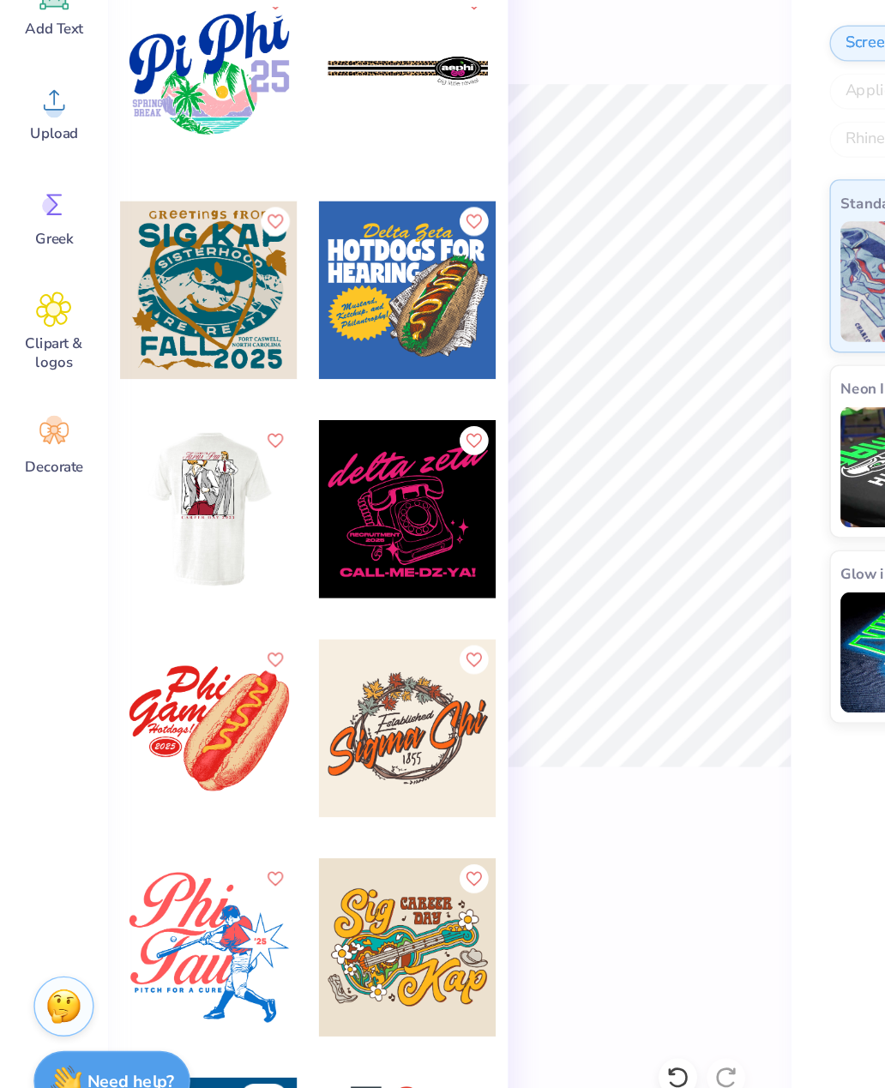
scroll to position [34660, 0]
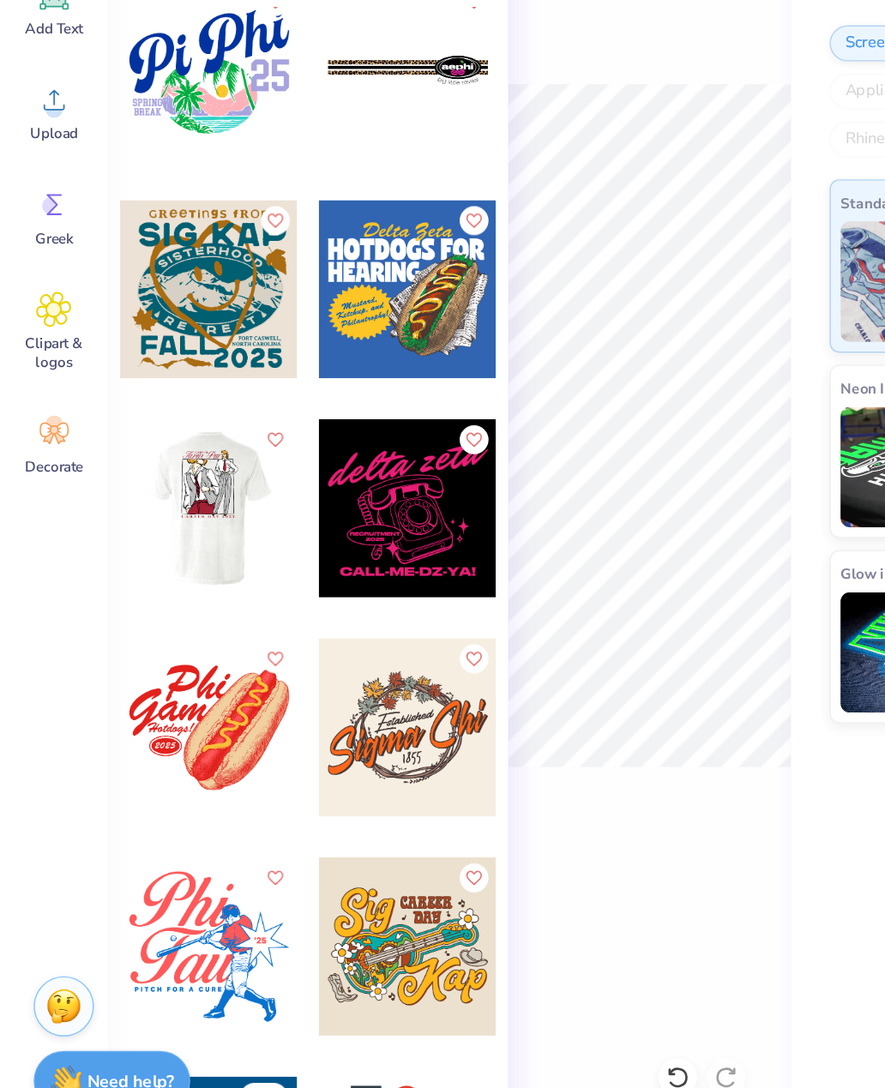
click at [287, 883] on div at bounding box center [290, 946] width 127 height 127
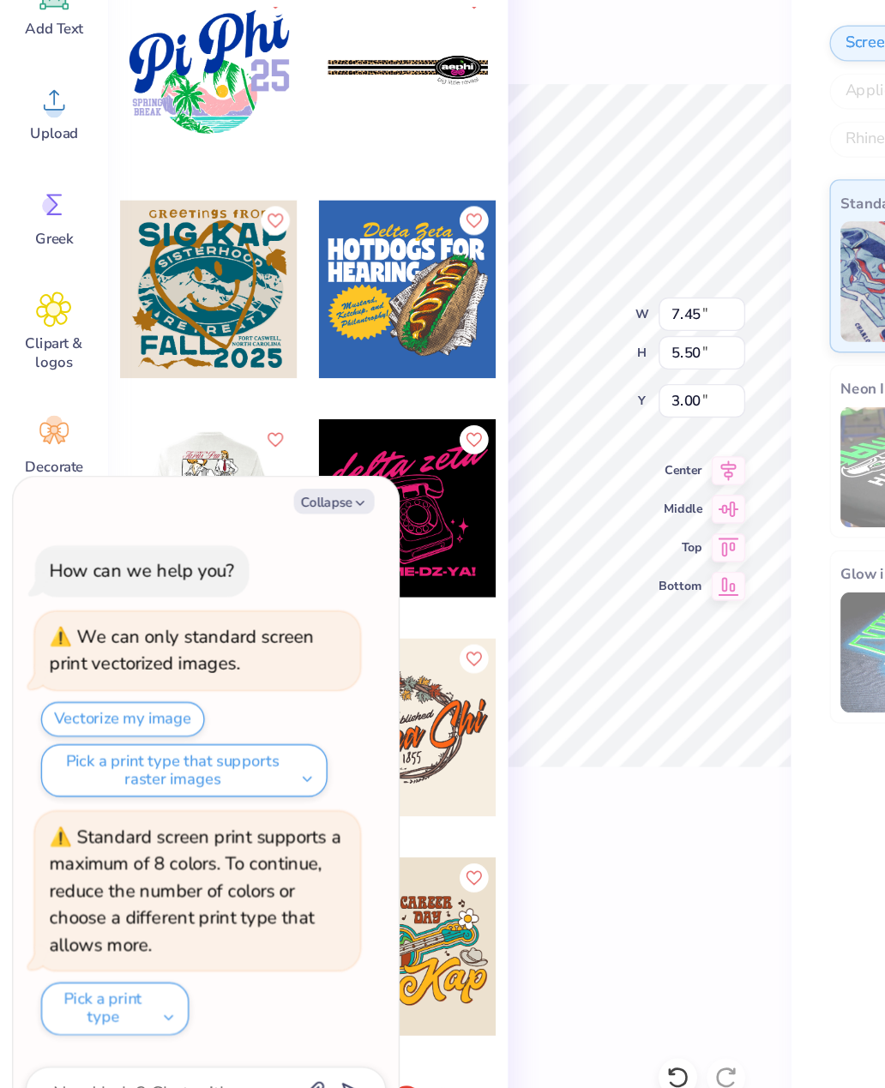
click at [250, 621] on button "Collapse" at bounding box center [237, 630] width 57 height 18
type textarea "x"
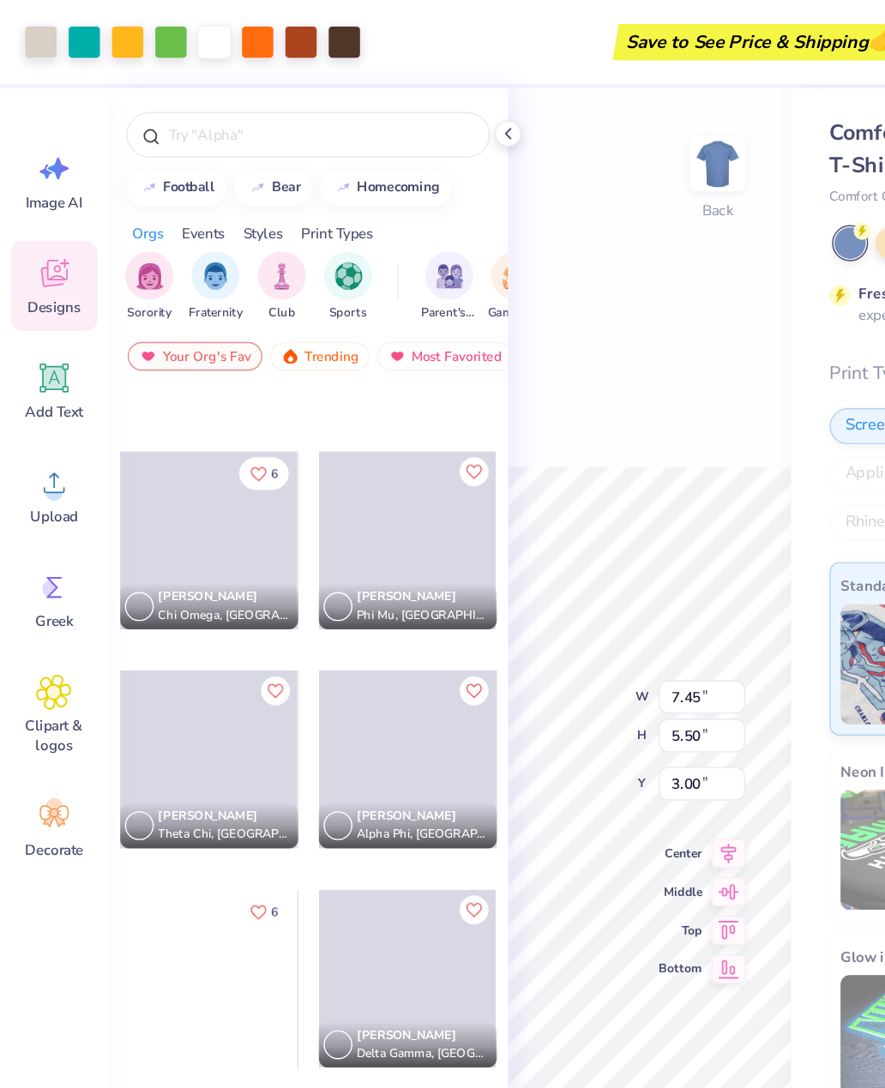
scroll to position [47083, 0]
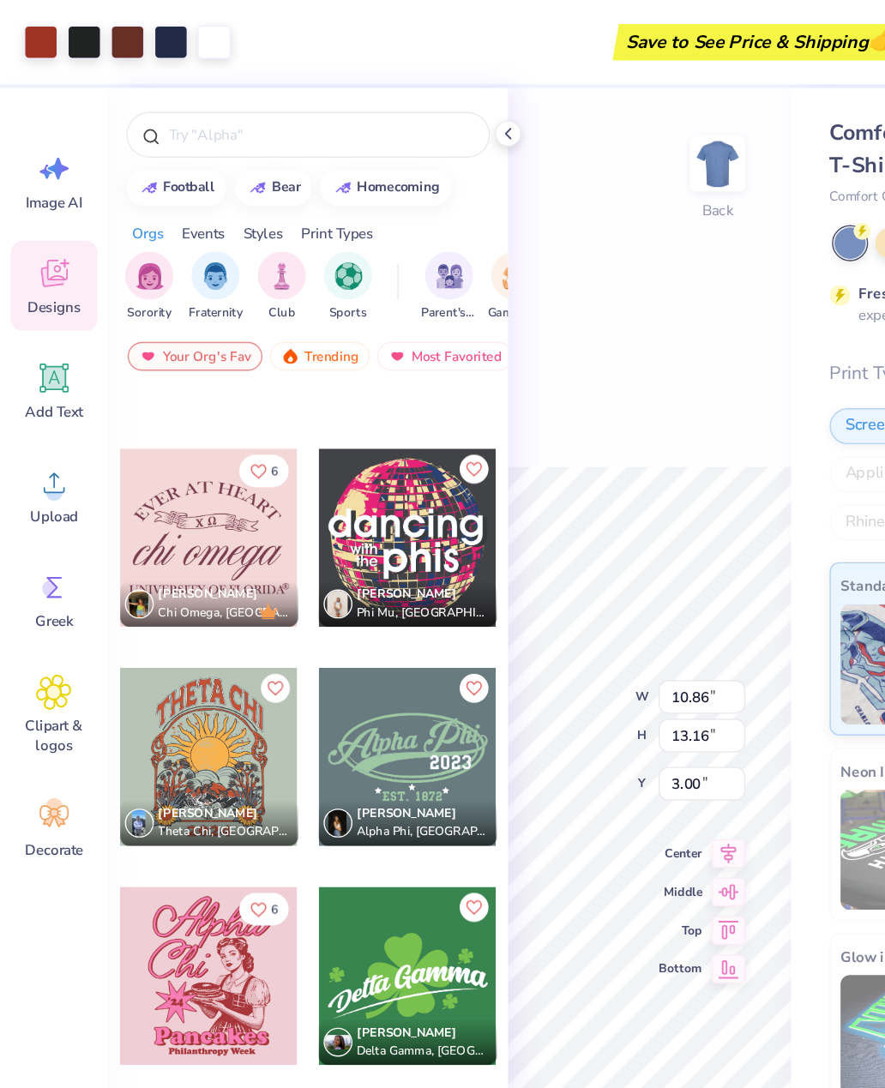
type input "10.86"
type input "13.16"
